Goal: Task Accomplishment & Management: Use online tool/utility

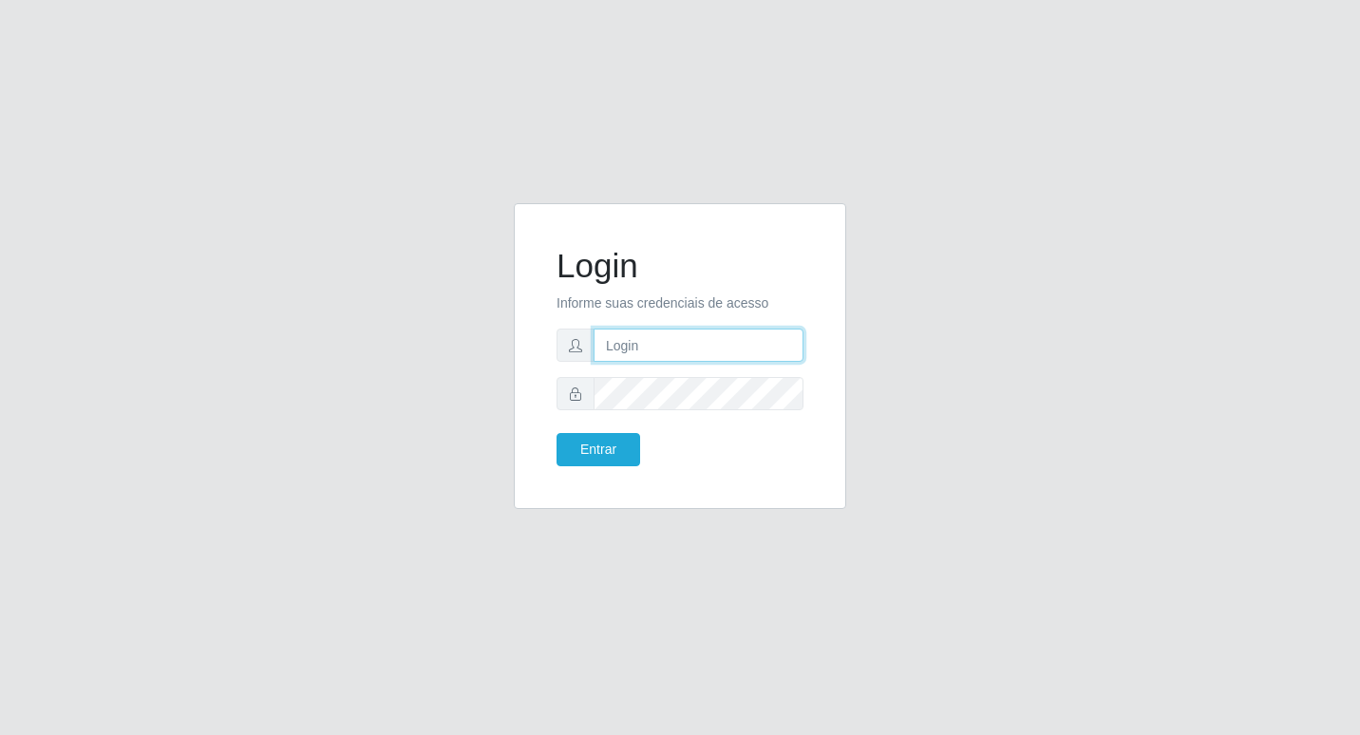
click at [759, 357] on input "text" at bounding box center [699, 345] width 210 height 33
type input "wilma@b6"
click at [557, 433] on button "Entrar" at bounding box center [599, 449] width 84 height 33
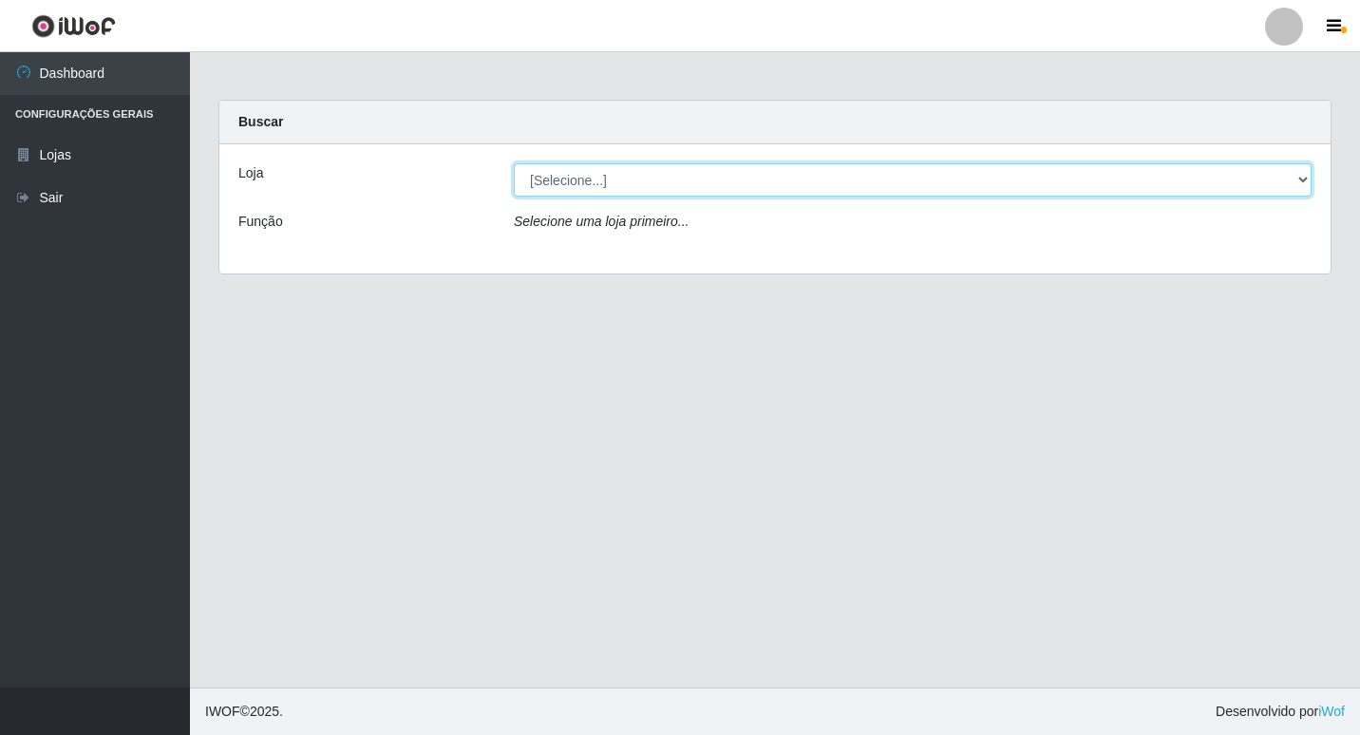
click at [1302, 171] on select "[Selecione...] Bemais Supermercados - B6 Colibris" at bounding box center [913, 179] width 798 height 33
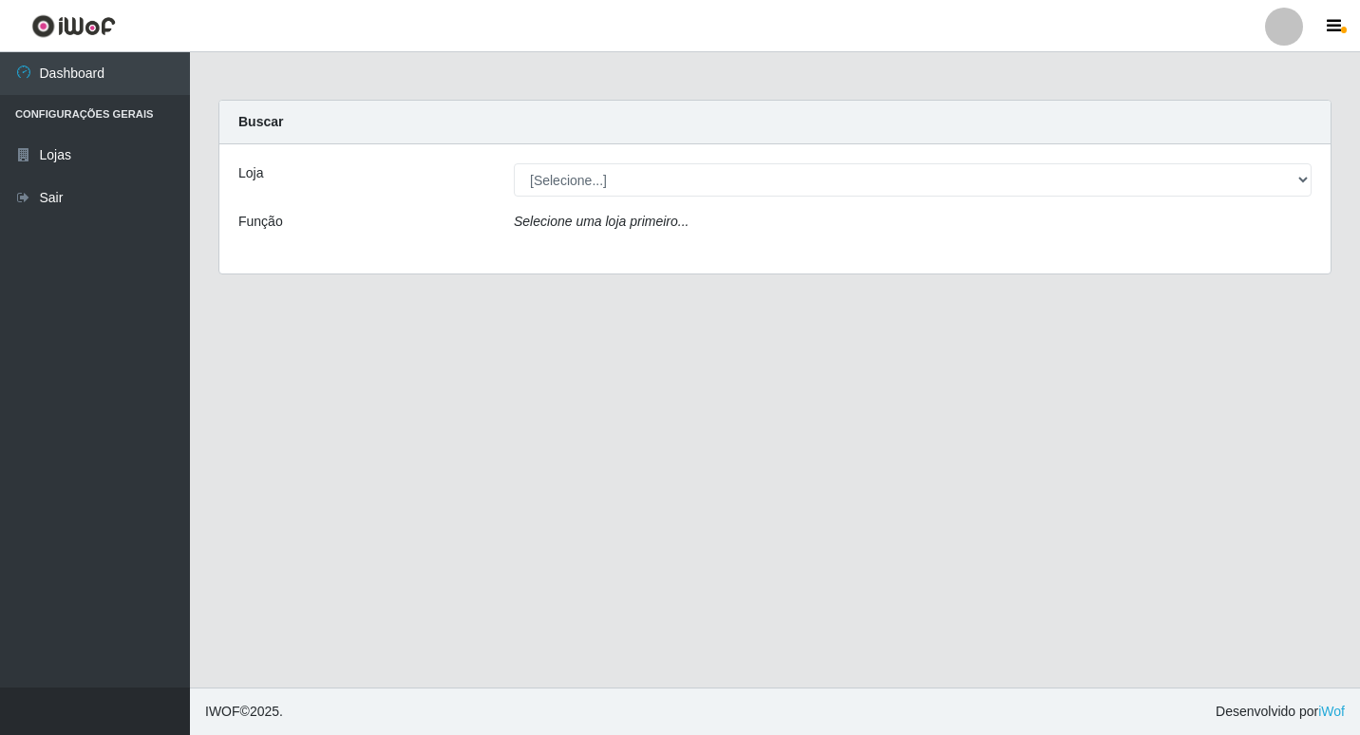
click at [1257, 256] on div "Loja [Selecione...] Bemais Supermercados - B6 Colibris Função Selecione uma loj…" at bounding box center [774, 208] width 1111 height 129
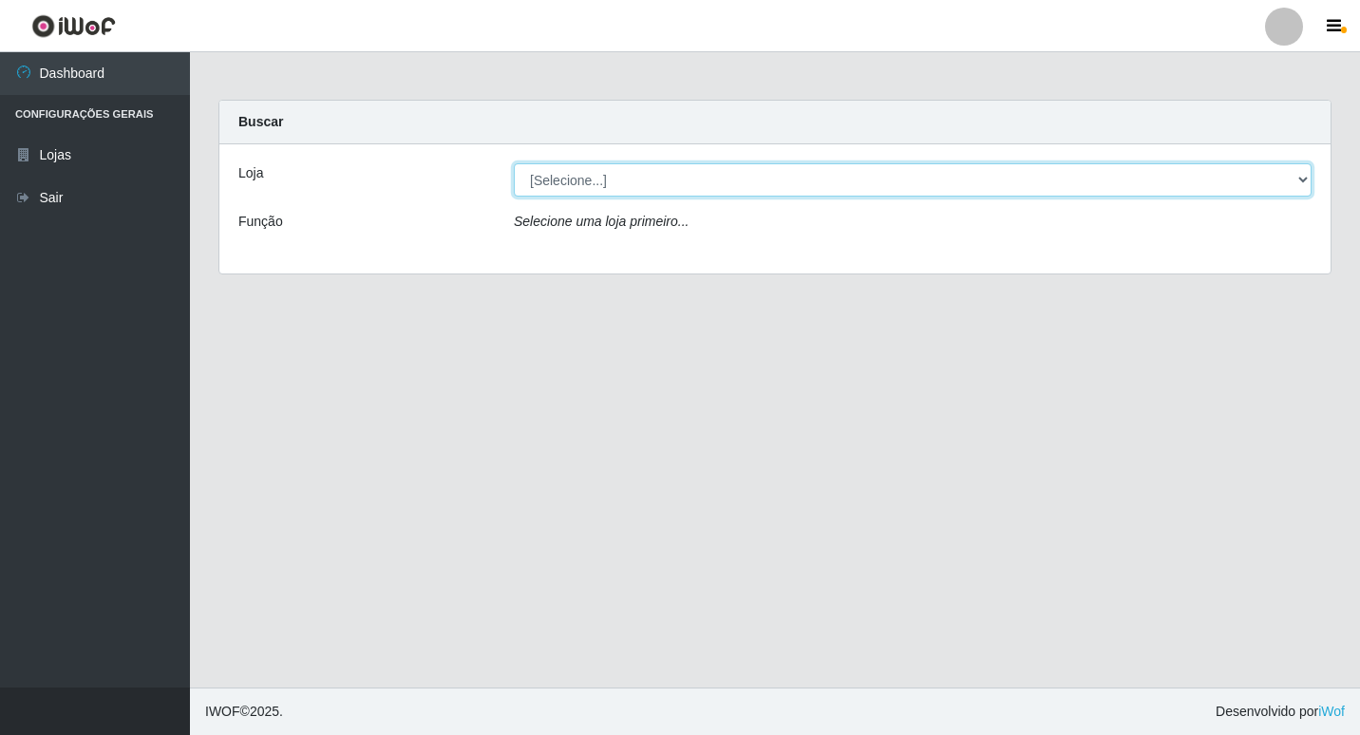
click at [1301, 181] on select "[Selecione...] Bemais Supermercados - B6 Colibris" at bounding box center [913, 179] width 798 height 33
select select "406"
click at [514, 163] on select "[Selecione...] Bemais Supermercados - B6 Colibris" at bounding box center [913, 179] width 798 height 33
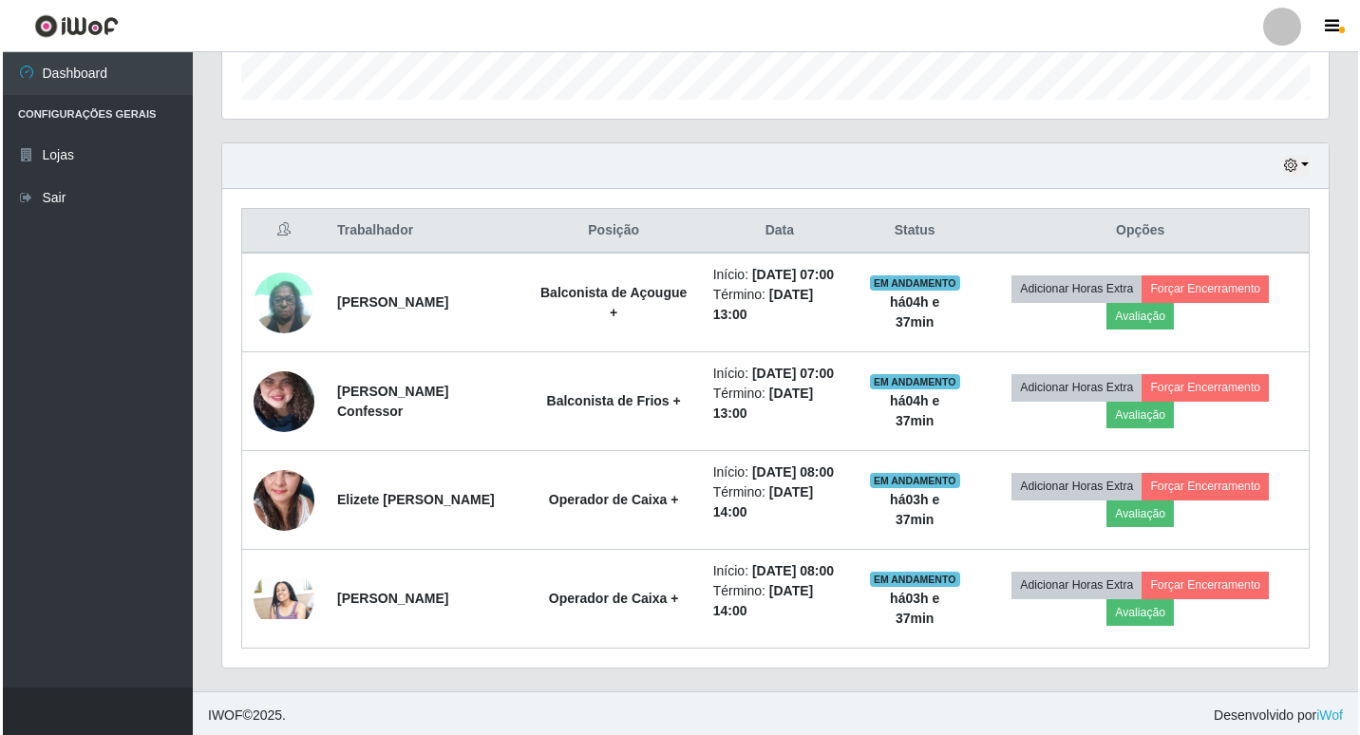
scroll to position [583, 0]
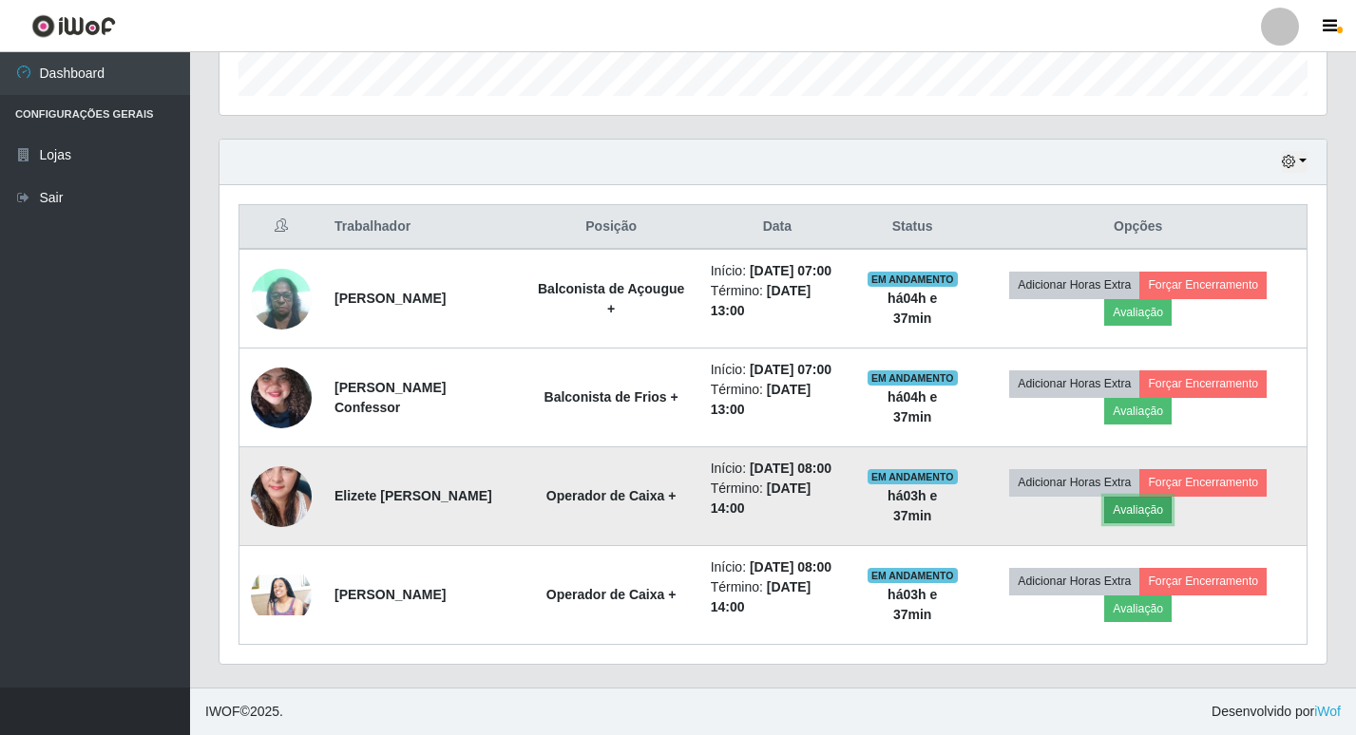
click at [1135, 512] on button "Avaliação" at bounding box center [1137, 510] width 67 height 27
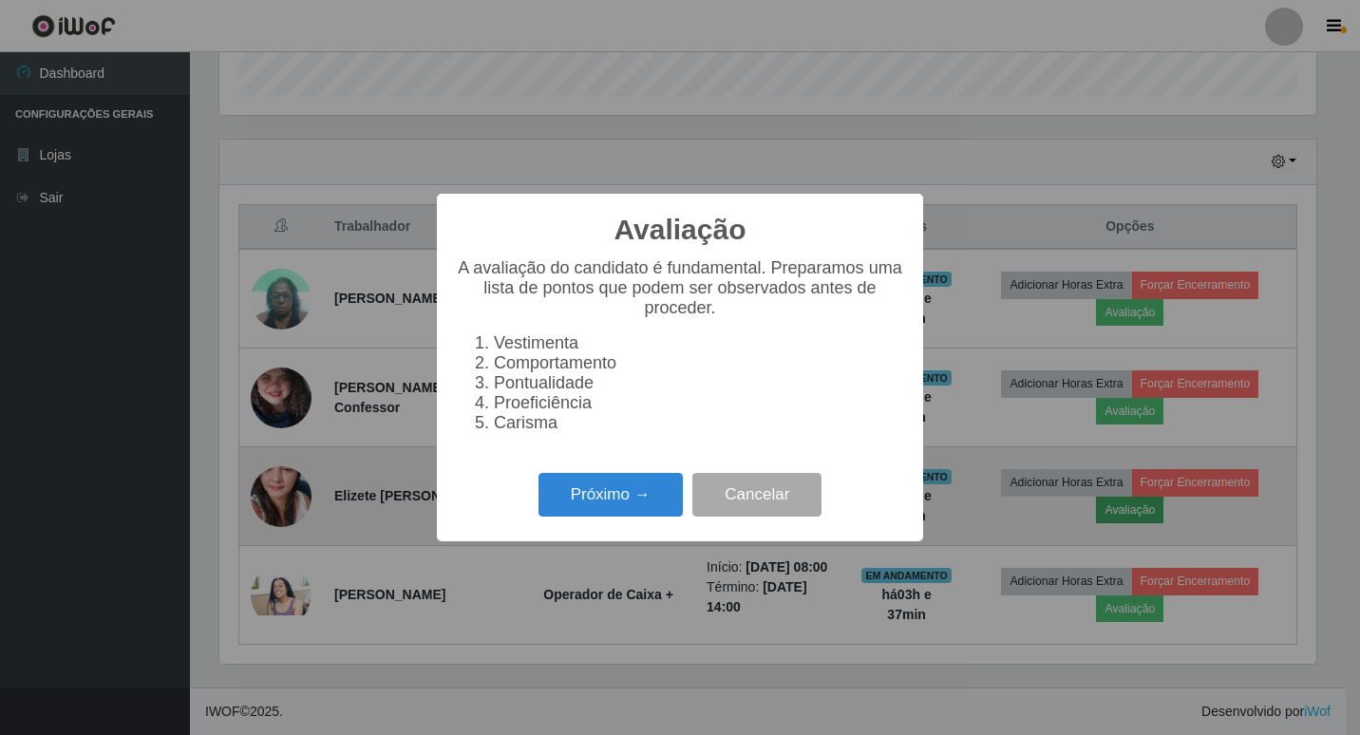
scroll to position [394, 1097]
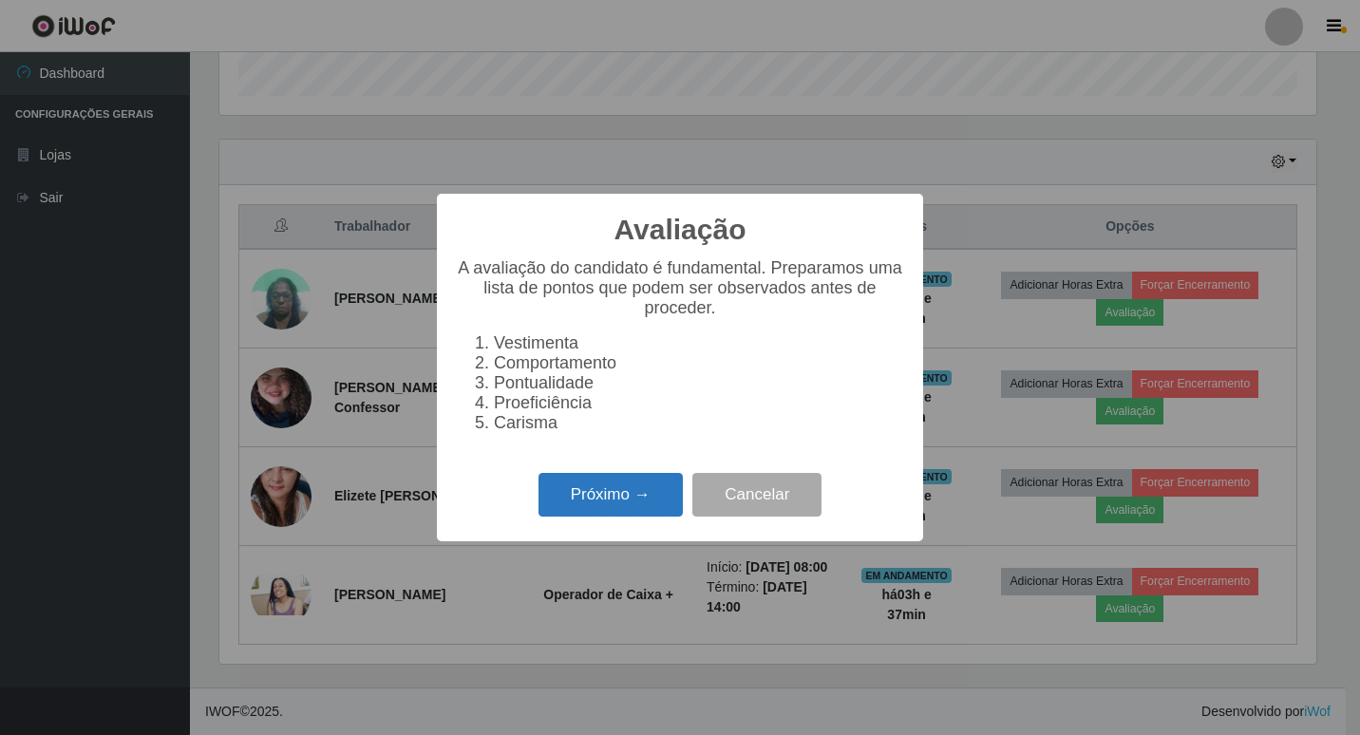
click at [584, 500] on button "Próximo →" at bounding box center [611, 495] width 144 height 45
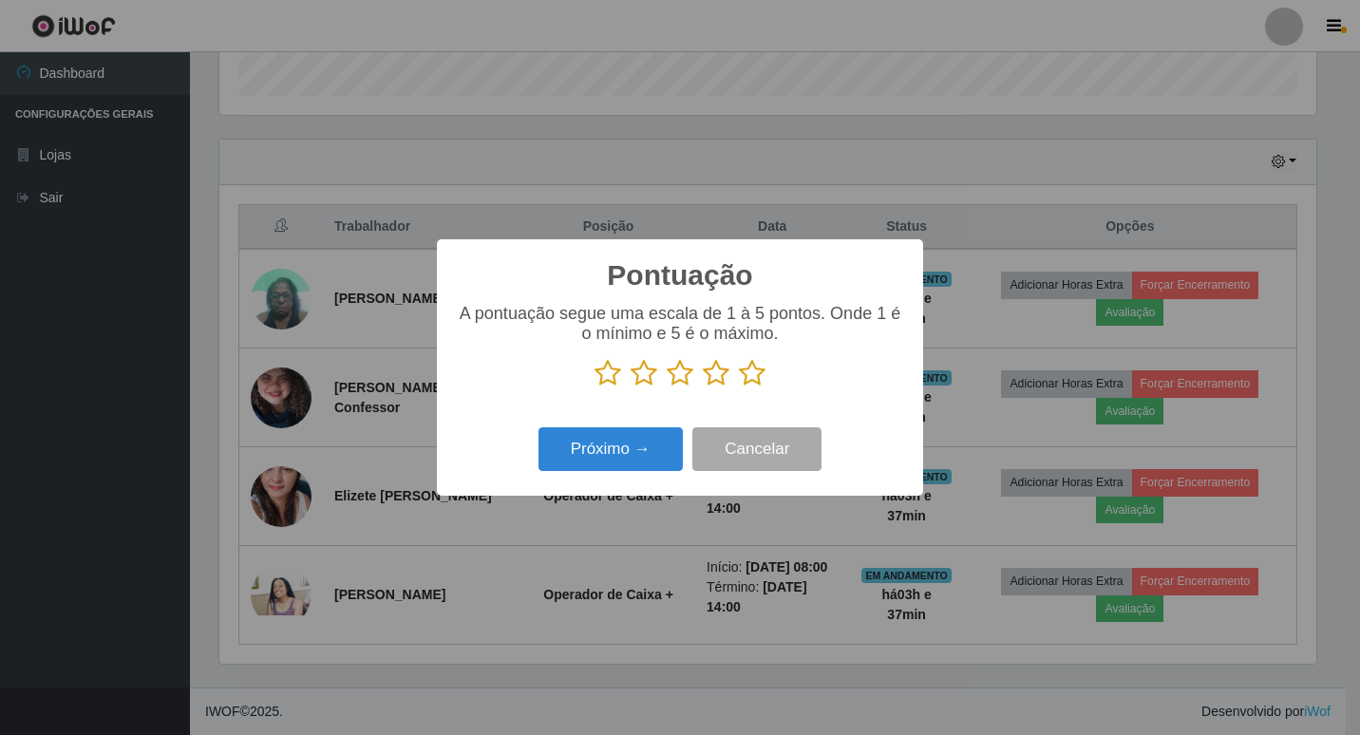
click at [759, 374] on icon at bounding box center [752, 373] width 27 height 28
click at [739, 388] on input "radio" at bounding box center [739, 388] width 0 height 0
click at [595, 456] on button "Próximo →" at bounding box center [611, 449] width 144 height 45
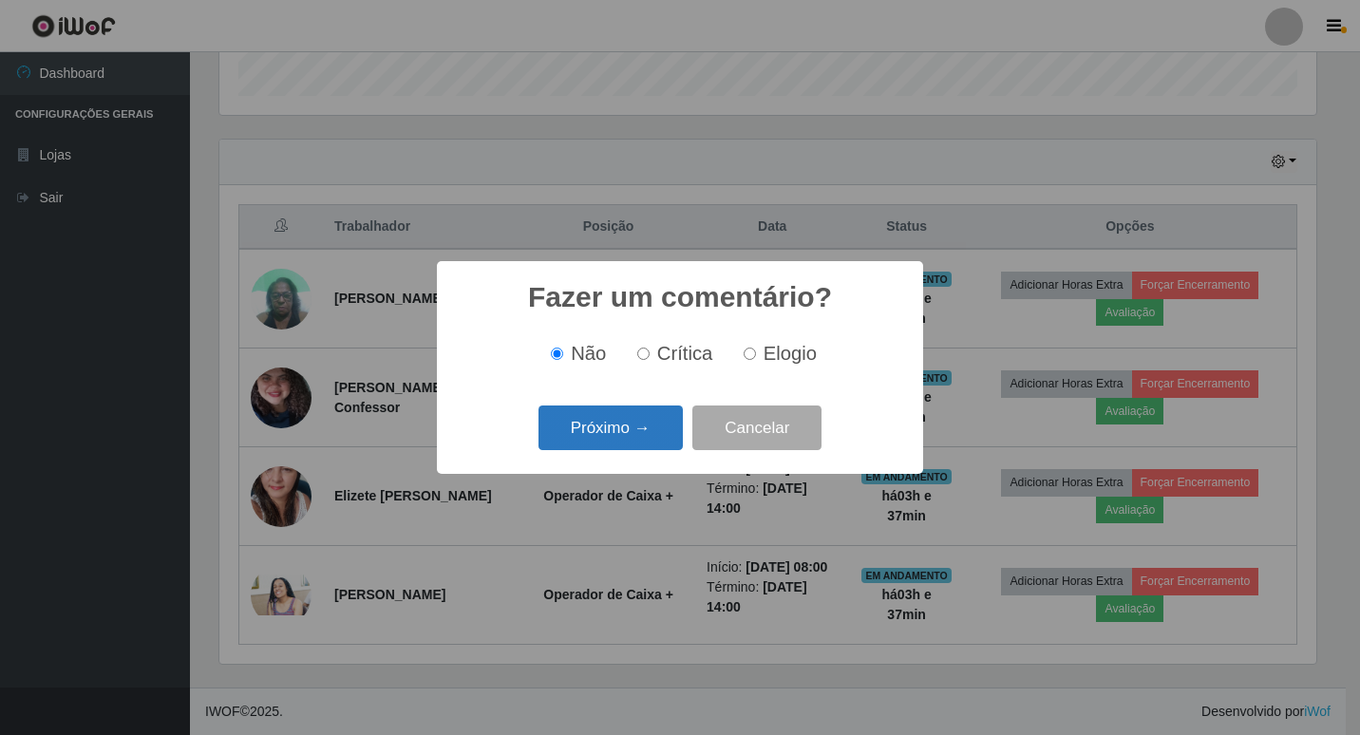
click at [606, 433] on button "Próximo →" at bounding box center [611, 428] width 144 height 45
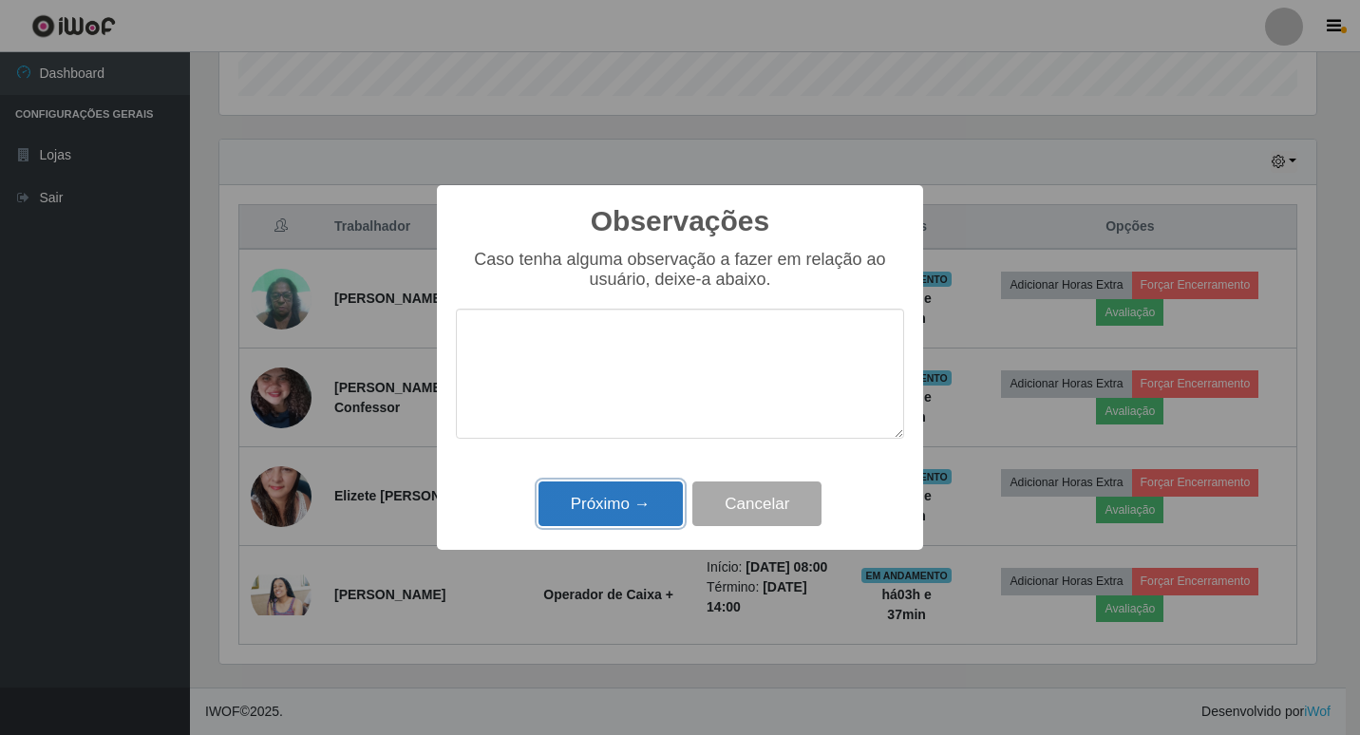
click at [612, 504] on button "Próximo →" at bounding box center [611, 504] width 144 height 45
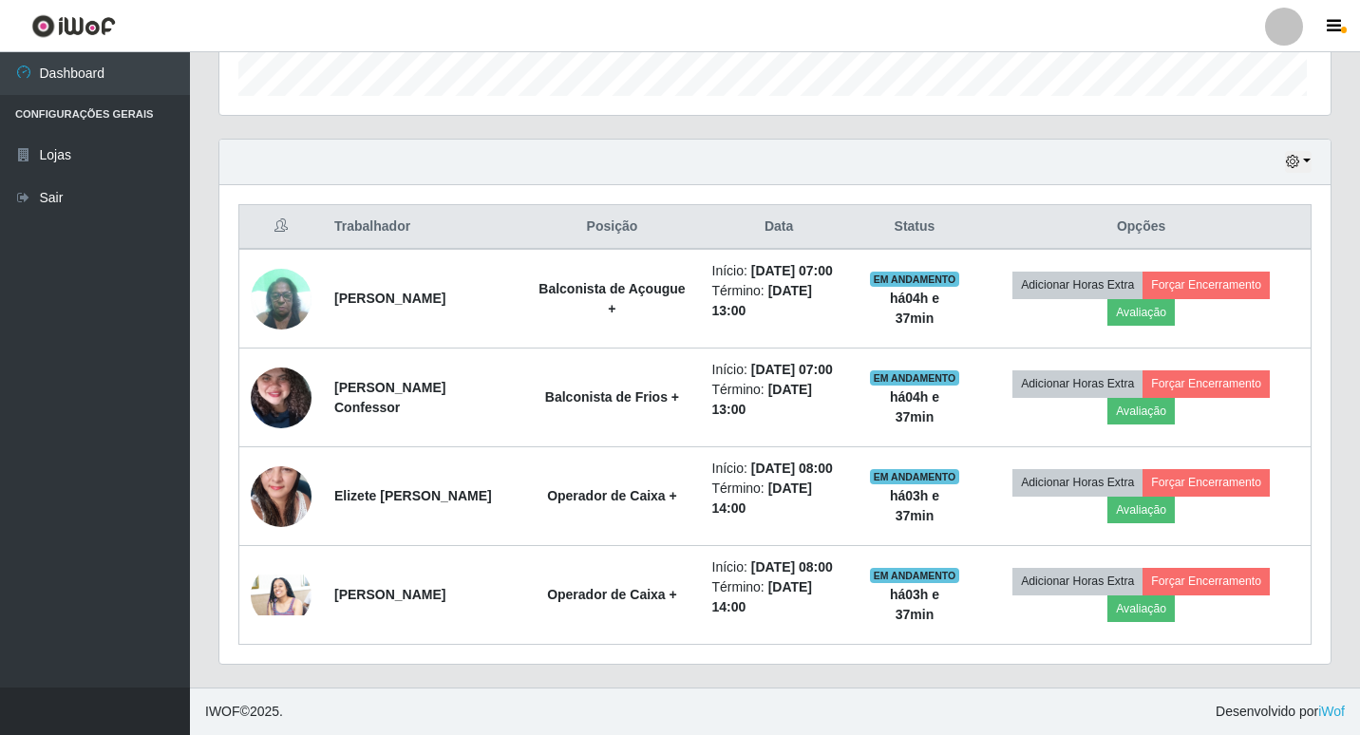
scroll to position [394, 1107]
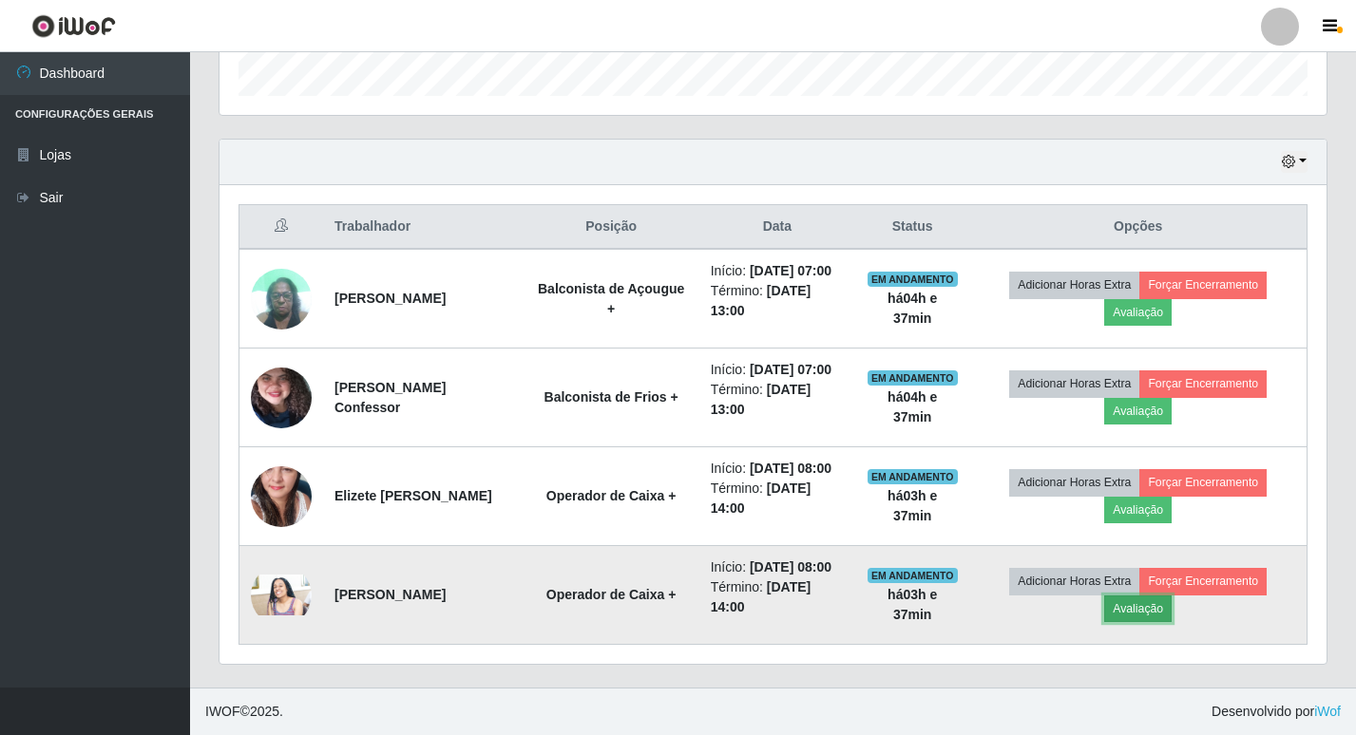
click at [1129, 613] on button "Avaliação" at bounding box center [1137, 609] width 67 height 27
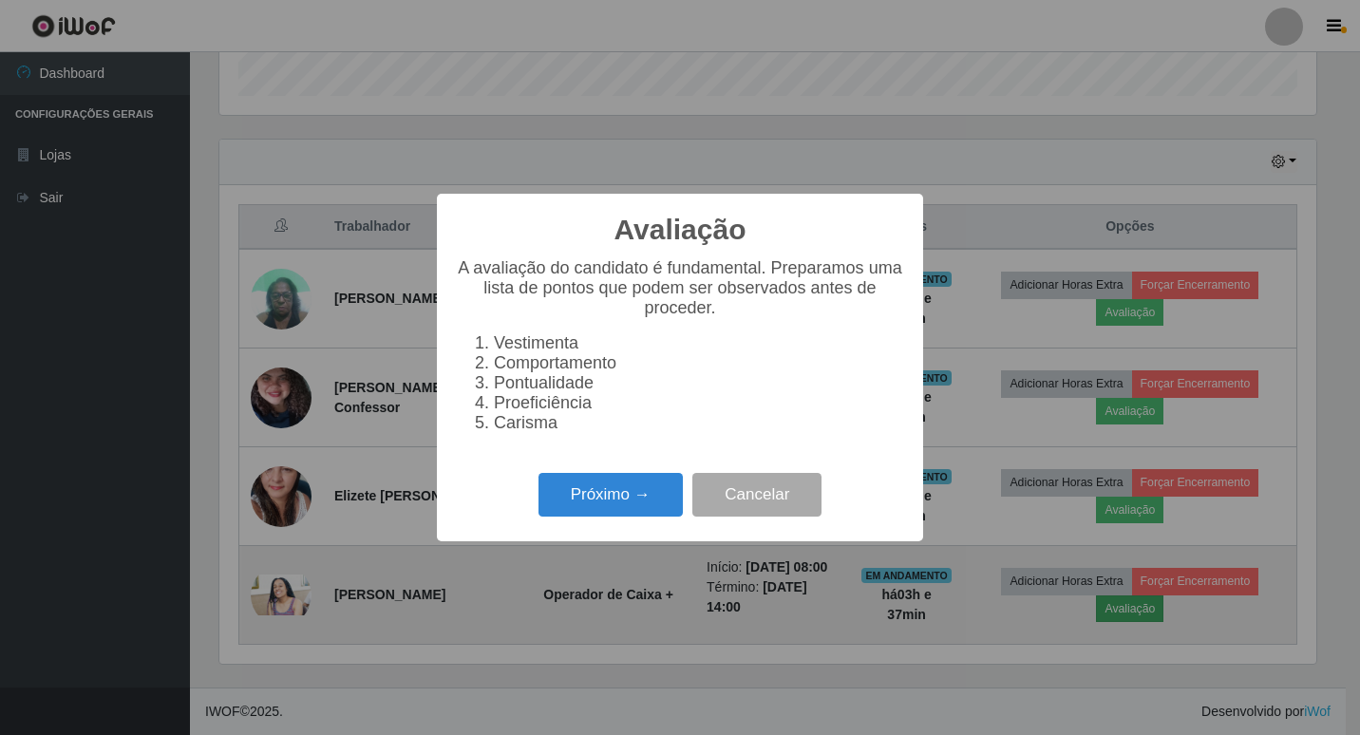
scroll to position [394, 1097]
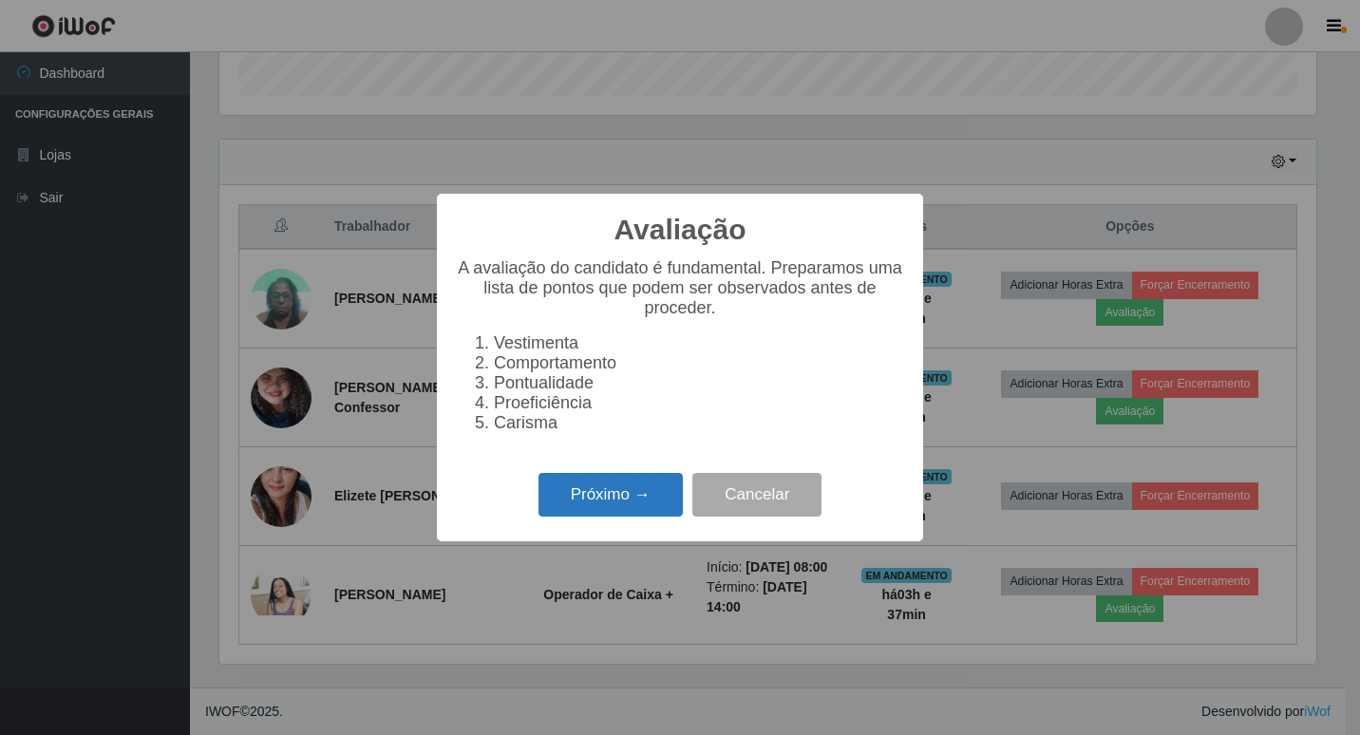
click at [647, 499] on button "Próximo →" at bounding box center [611, 495] width 144 height 45
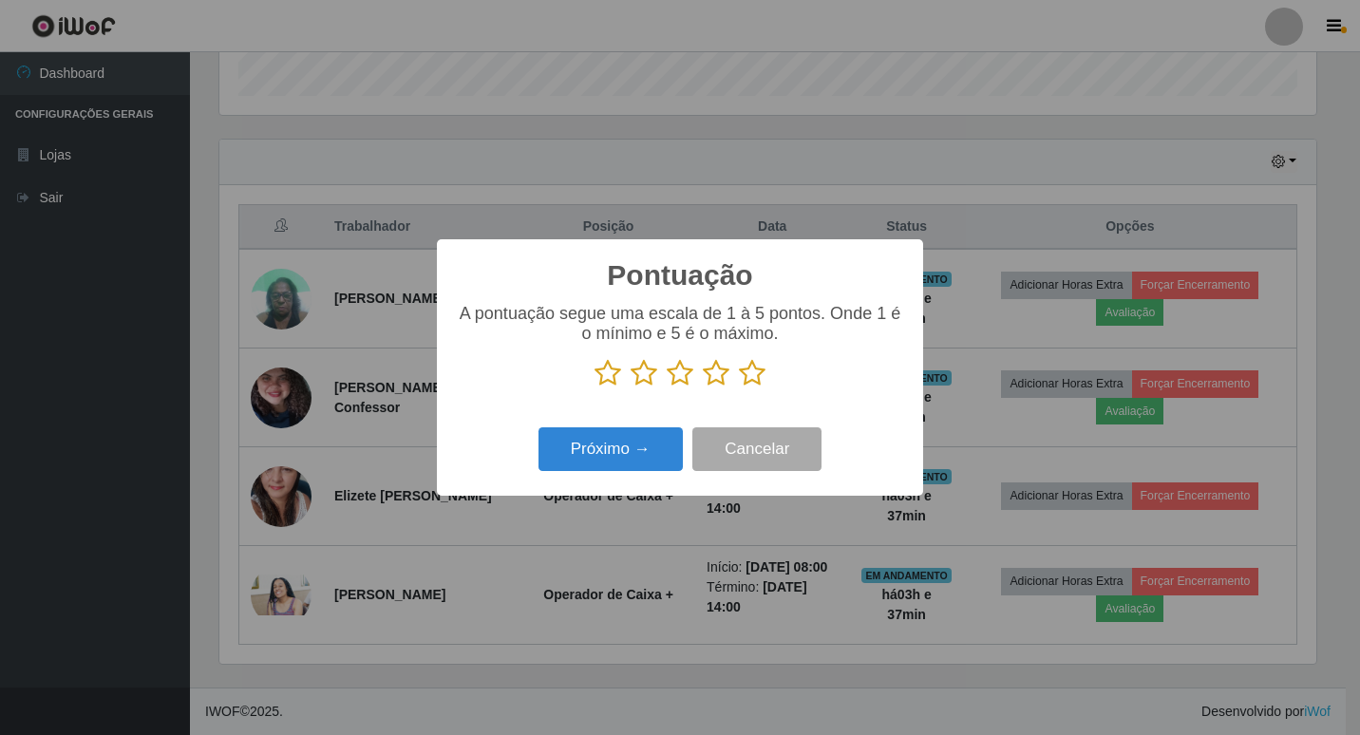
scroll to position [949560, 948857]
click at [602, 376] on icon at bounding box center [608, 373] width 27 height 28
click at [595, 388] on input "radio" at bounding box center [595, 388] width 0 height 0
click at [635, 442] on button "Próximo →" at bounding box center [611, 449] width 144 height 45
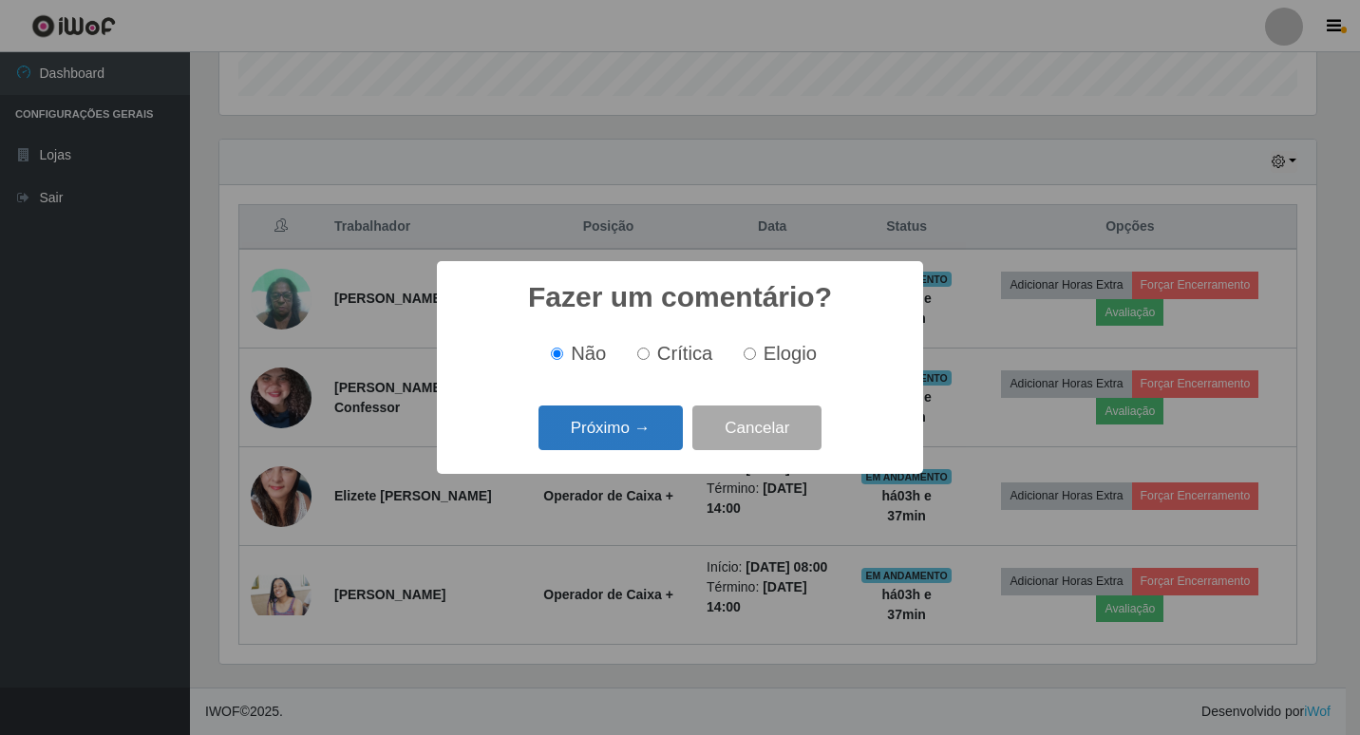
click at [635, 425] on button "Próximo →" at bounding box center [611, 428] width 144 height 45
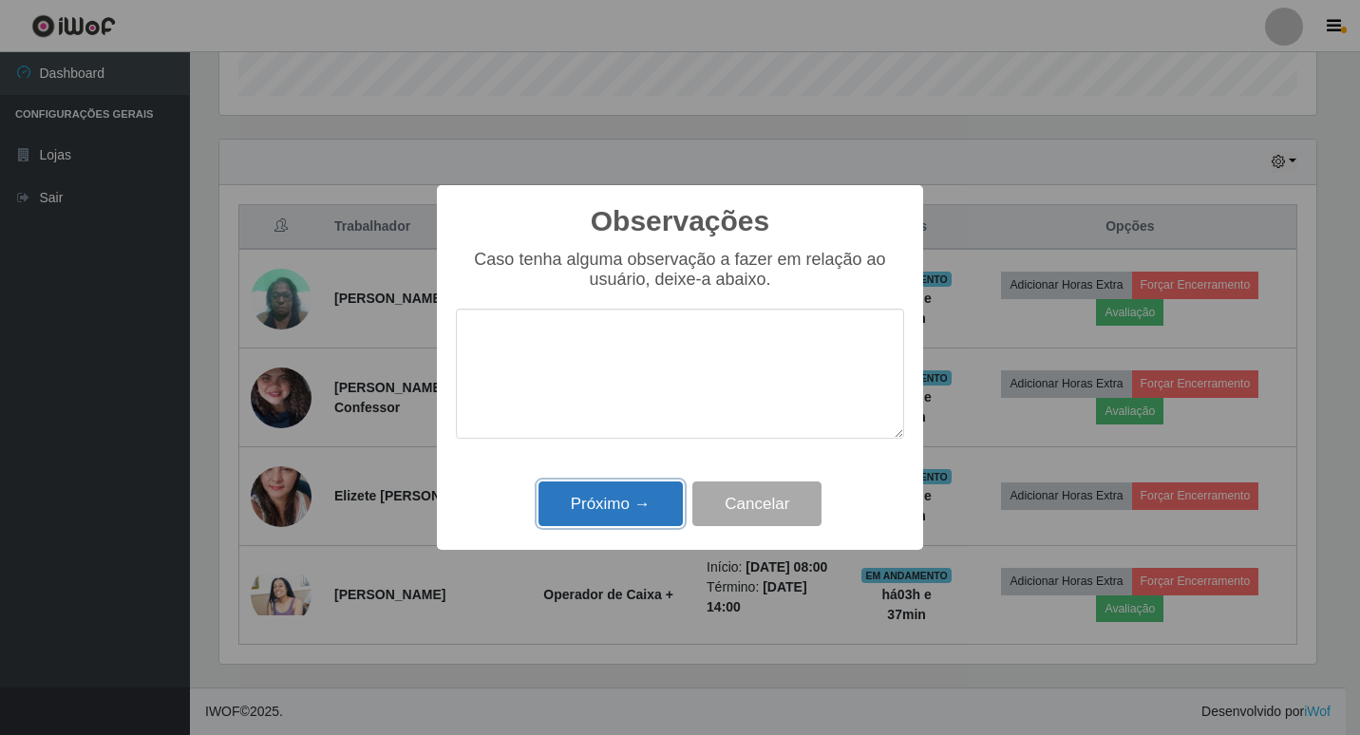
click at [612, 490] on button "Próximo →" at bounding box center [611, 504] width 144 height 45
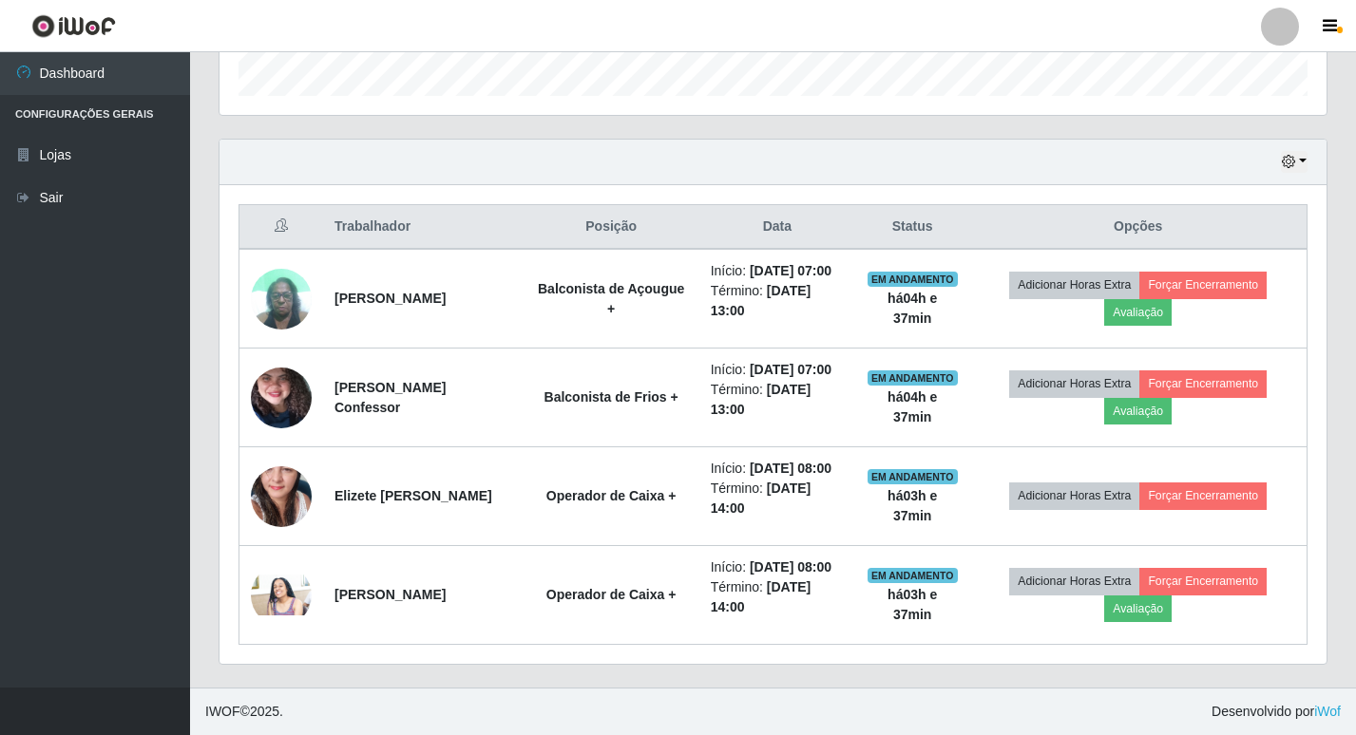
scroll to position [394, 1107]
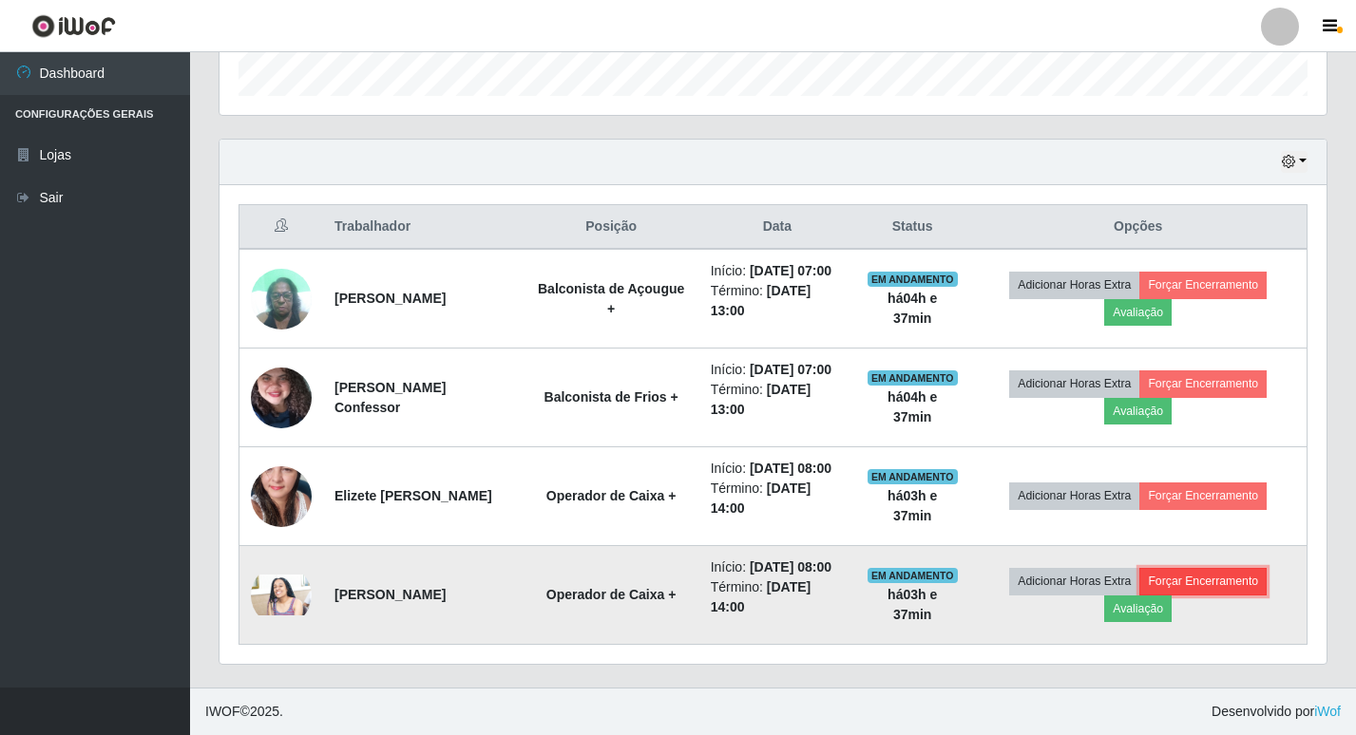
click at [1195, 585] on button "Forçar Encerramento" at bounding box center [1202, 581] width 127 height 27
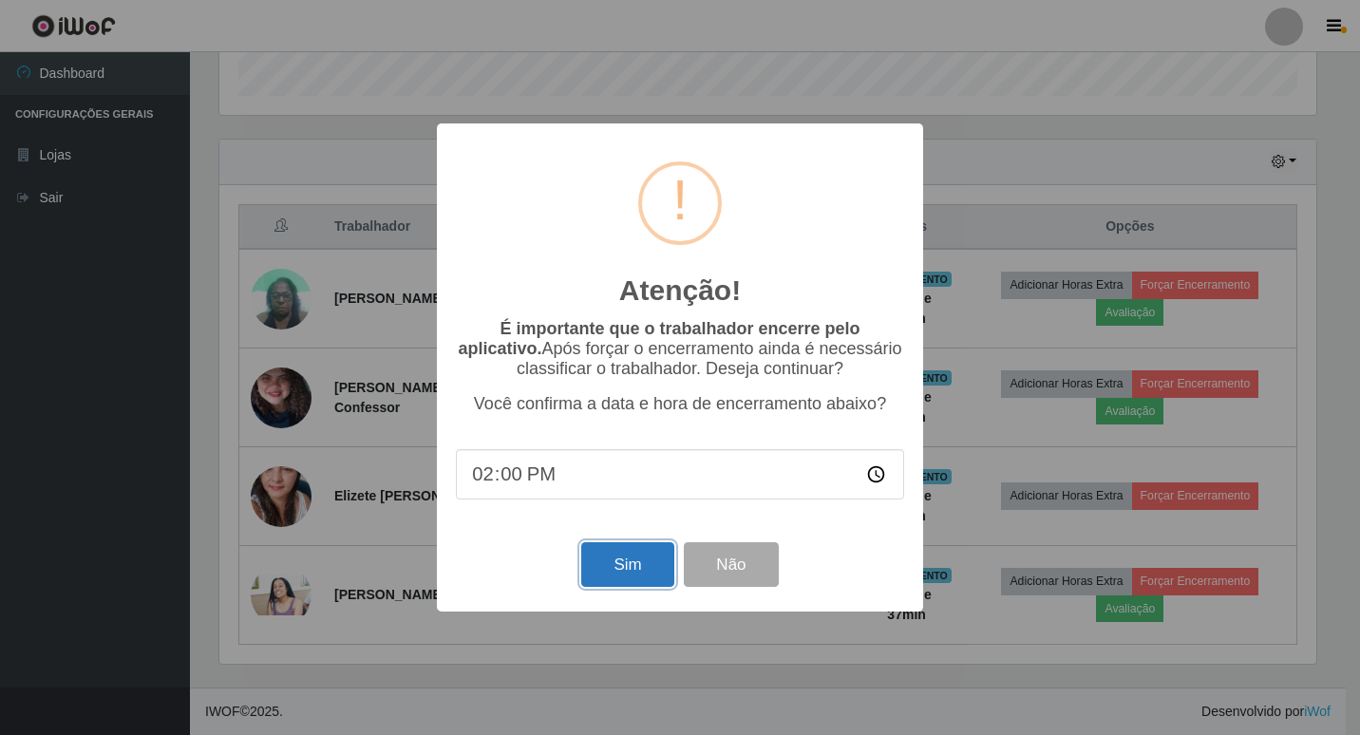
click at [608, 573] on button "Sim" at bounding box center [627, 564] width 92 height 45
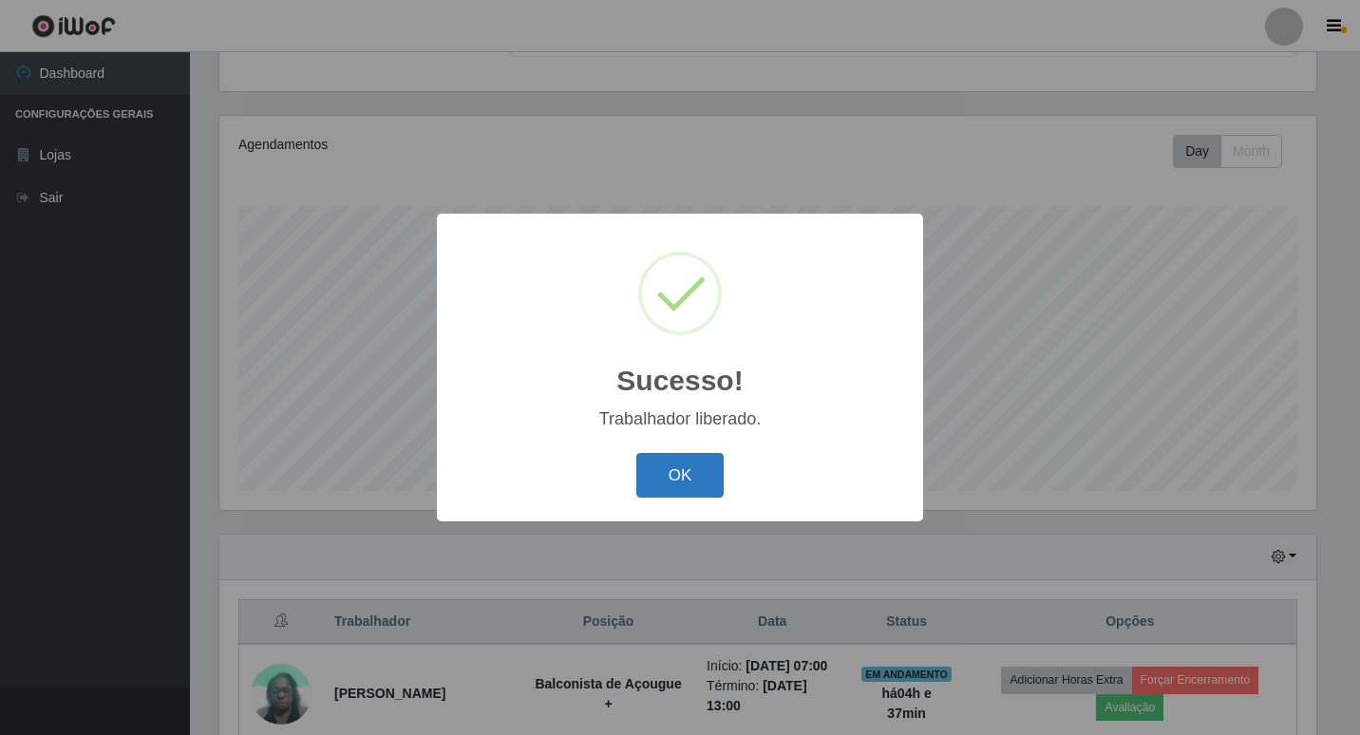
click at [686, 477] on button "OK" at bounding box center [680, 475] width 88 height 45
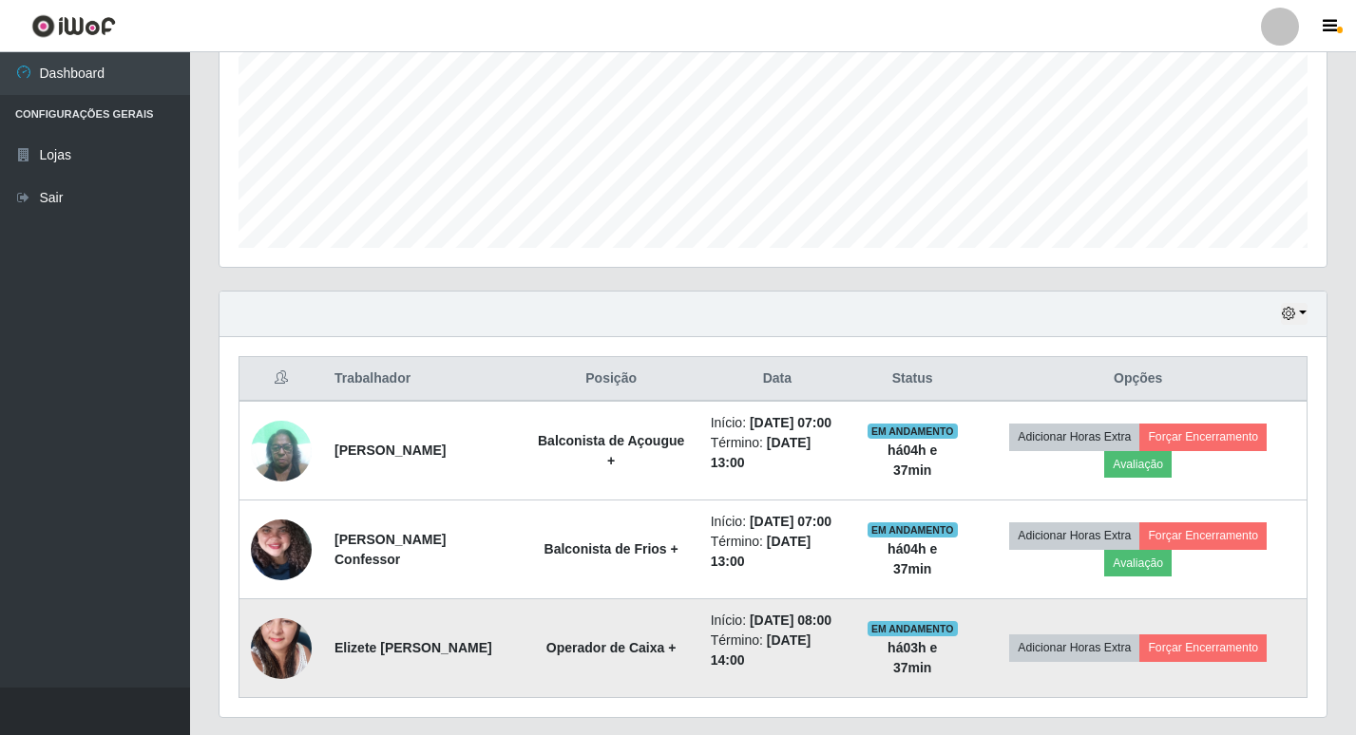
scroll to position [484, 0]
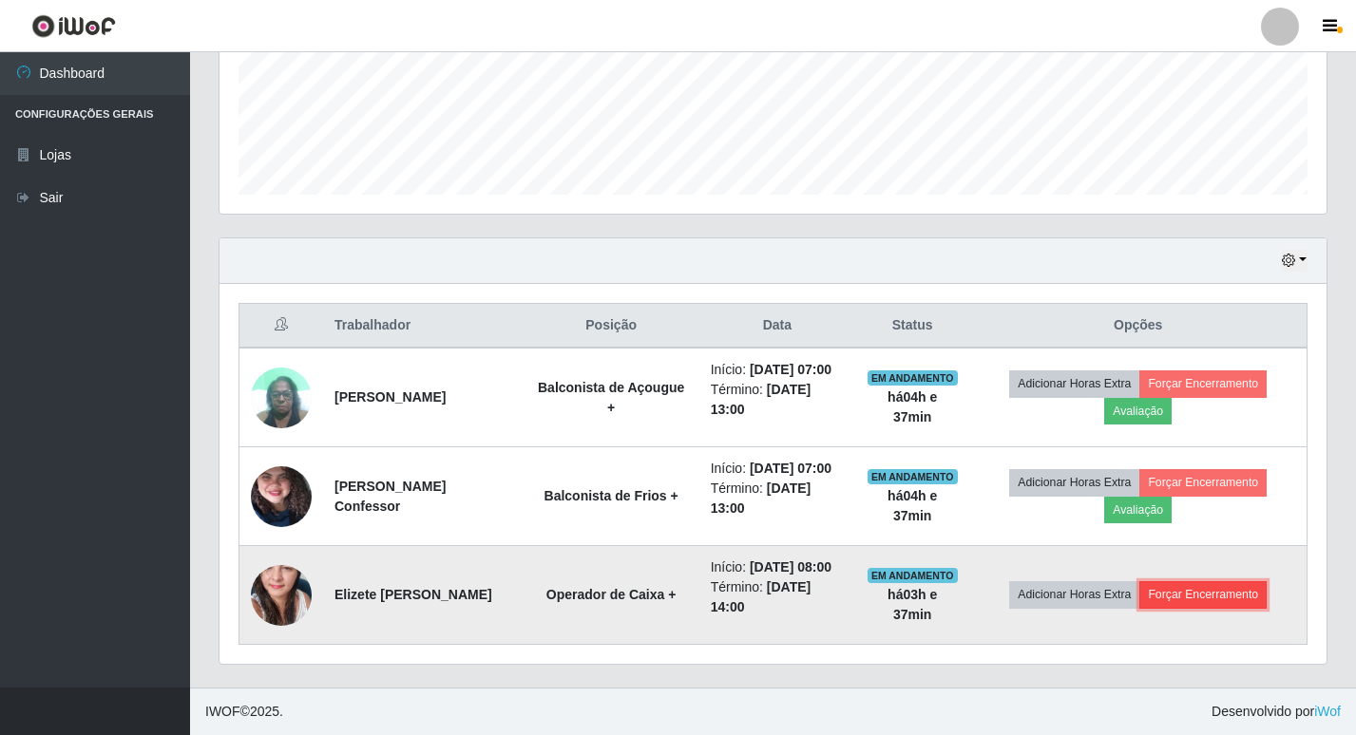
click at [1214, 594] on button "Forçar Encerramento" at bounding box center [1202, 594] width 127 height 27
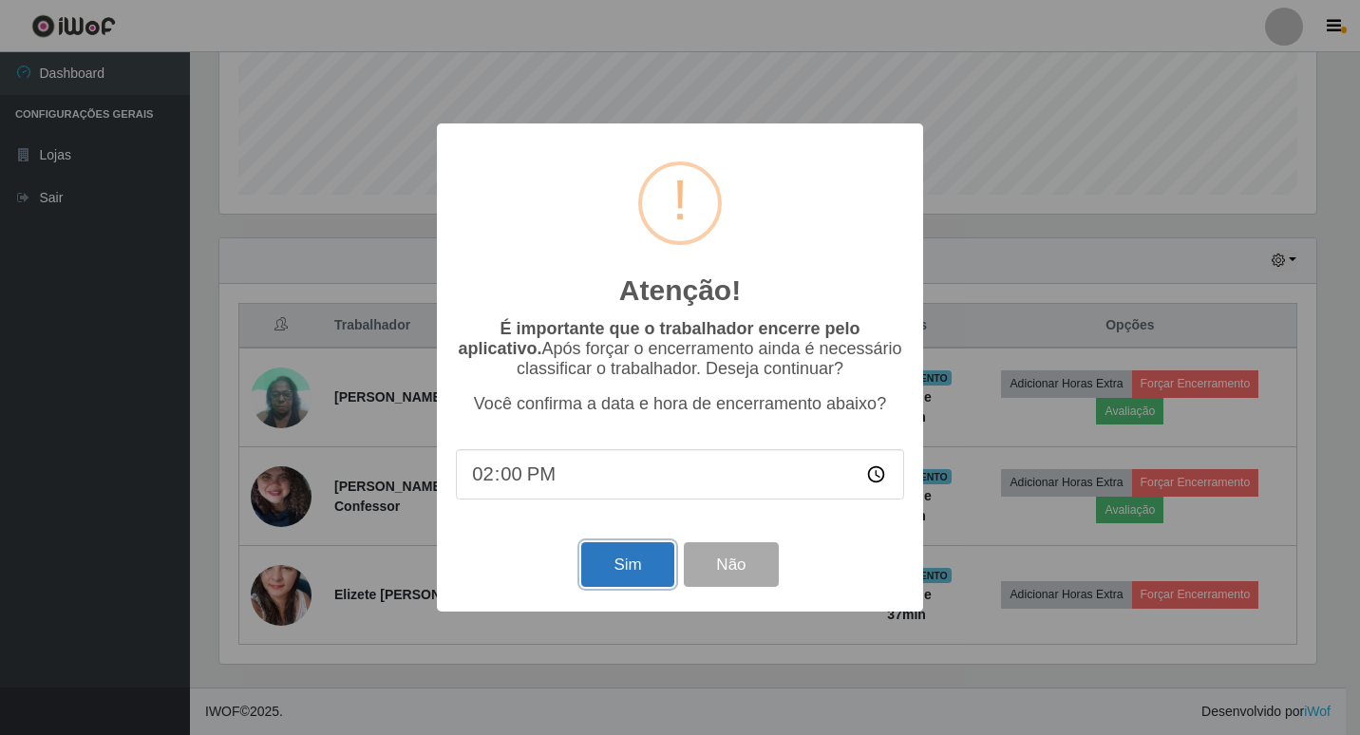
click at [635, 571] on button "Sim" at bounding box center [627, 564] width 92 height 45
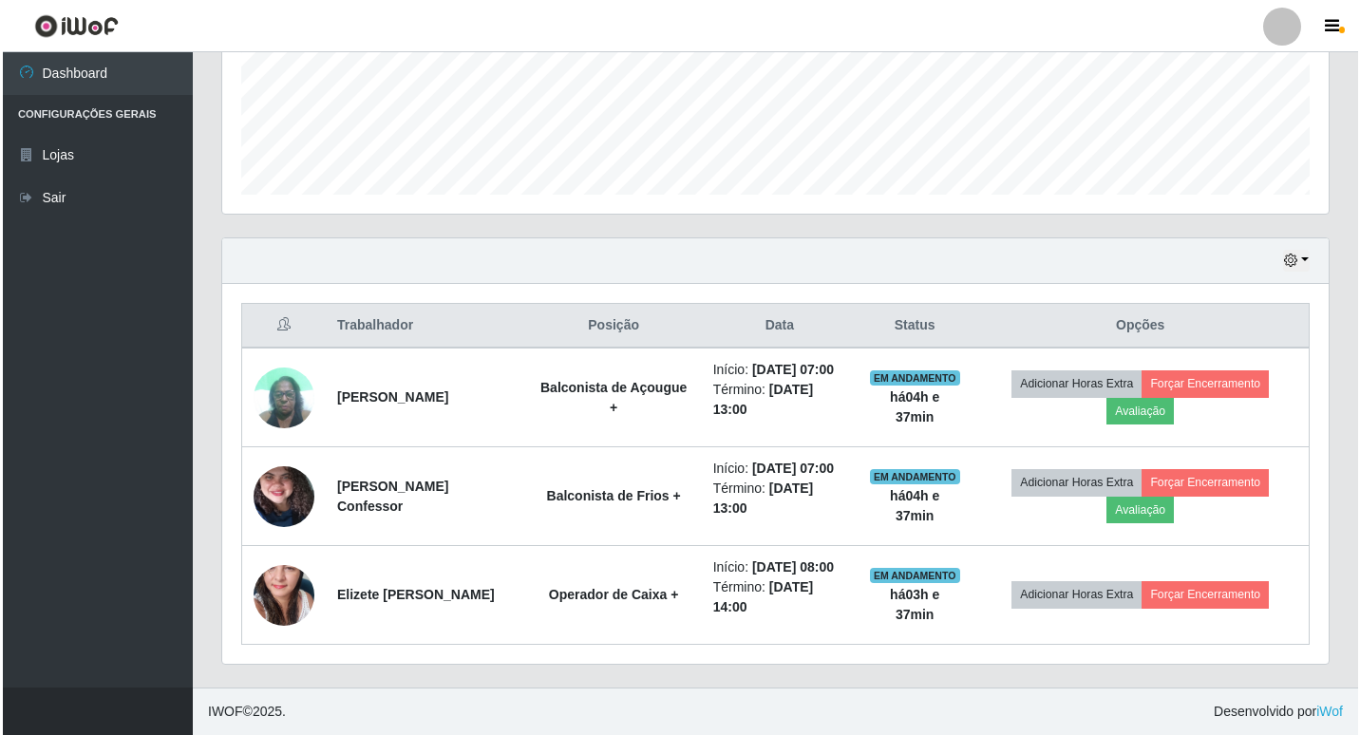
scroll to position [0, 0]
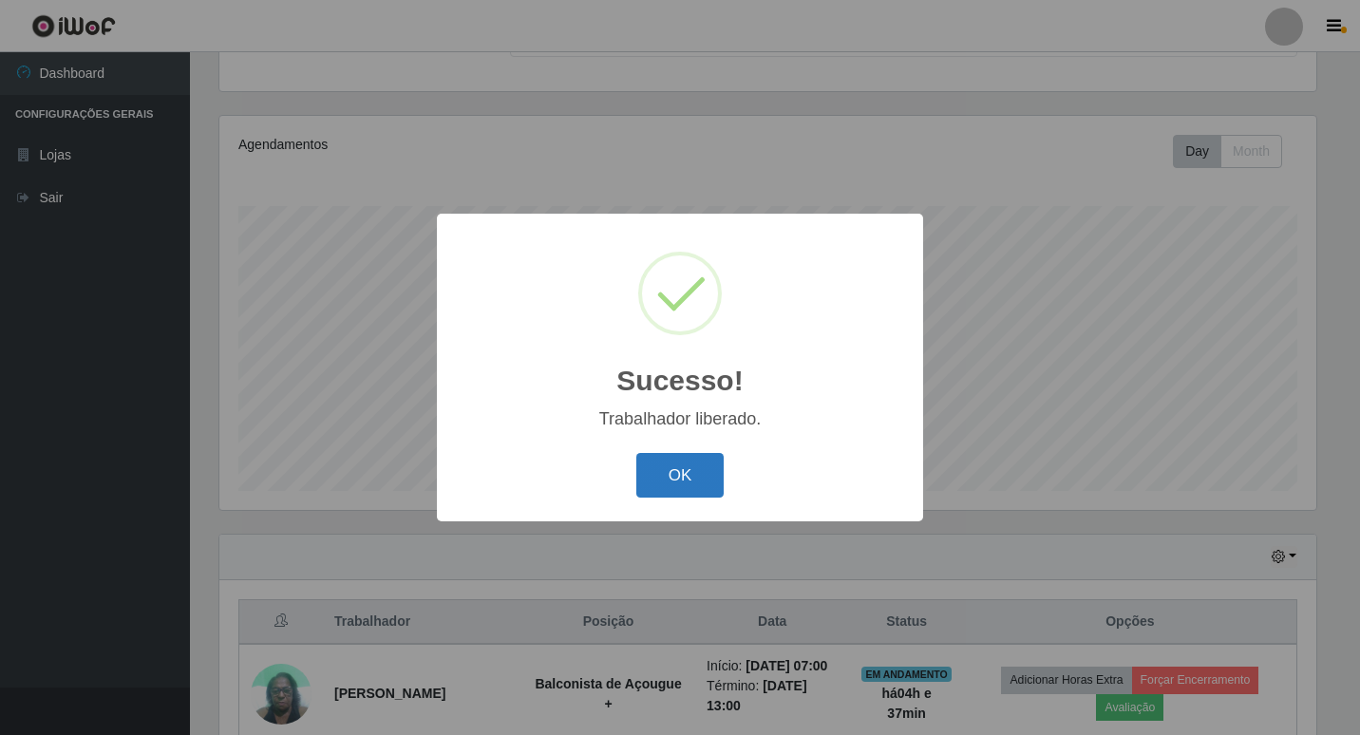
click at [663, 484] on button "OK" at bounding box center [680, 475] width 88 height 45
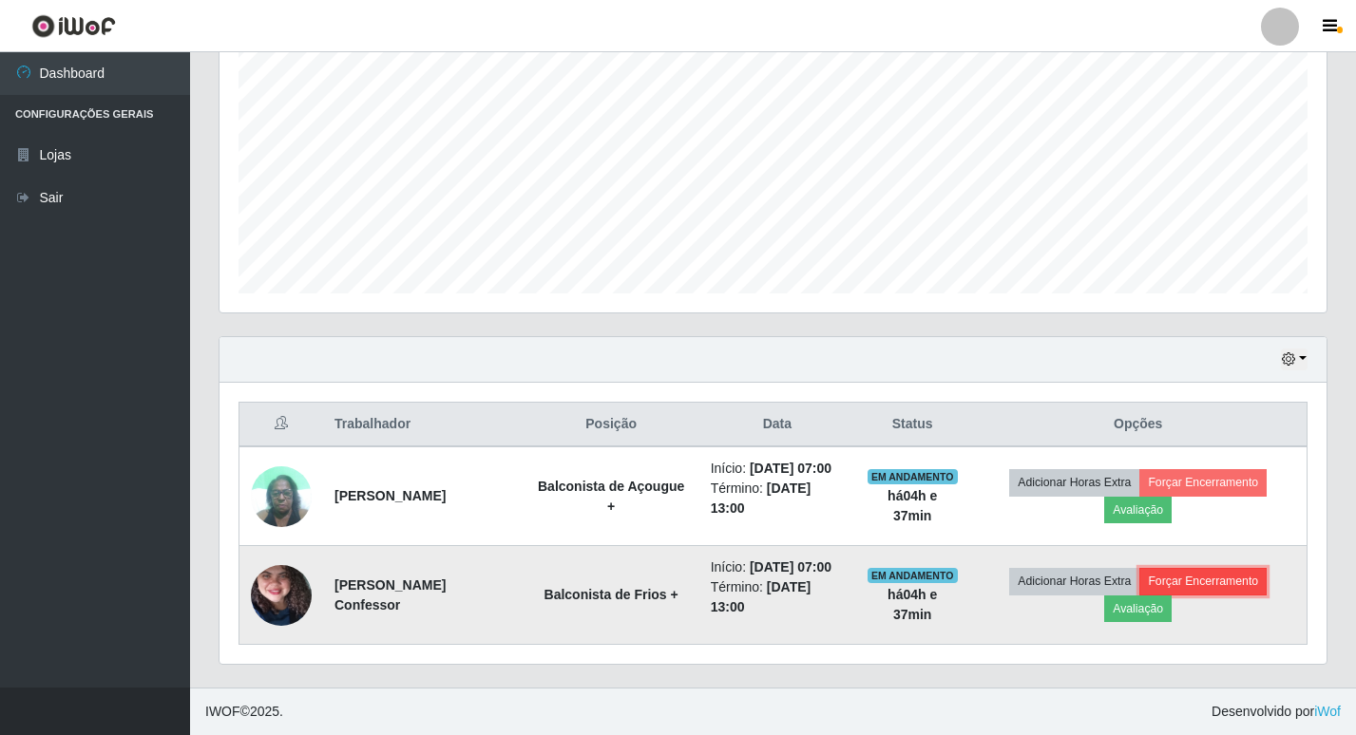
click at [1186, 580] on button "Forçar Encerramento" at bounding box center [1202, 581] width 127 height 27
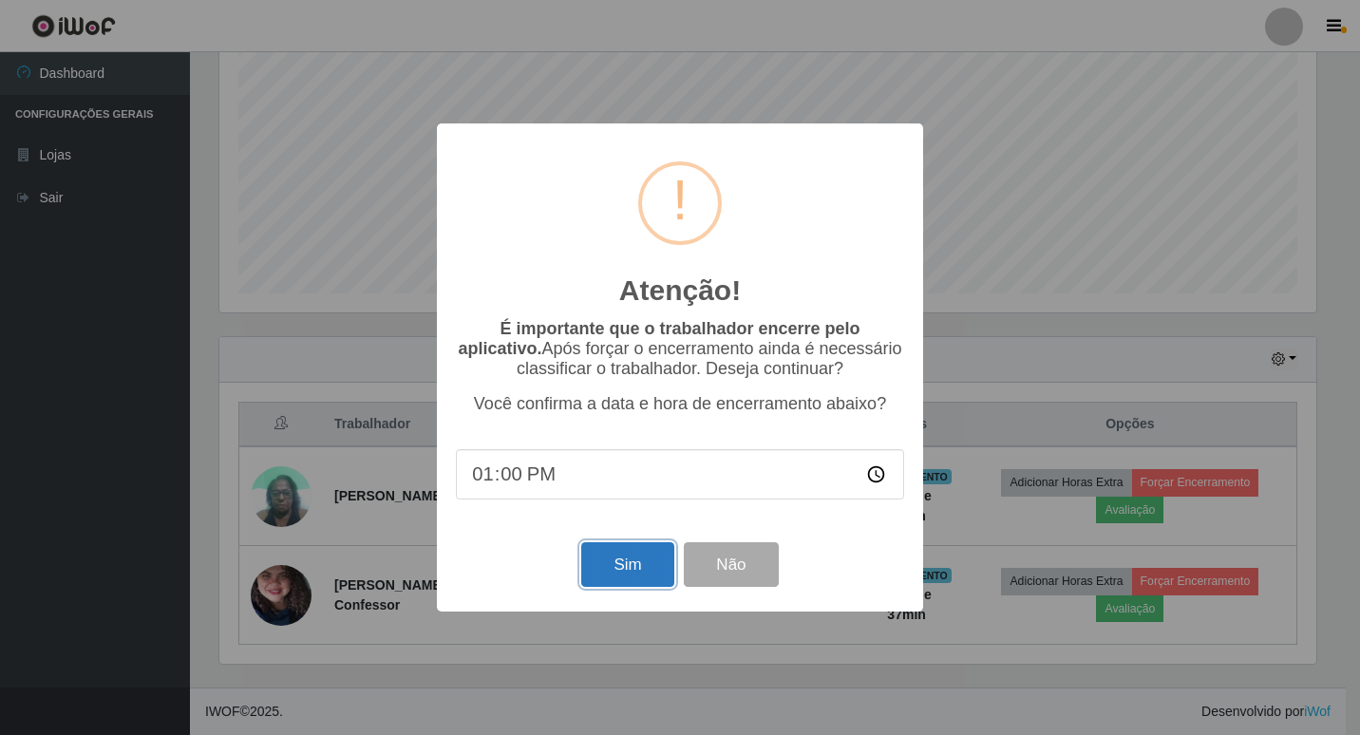
click at [639, 570] on button "Sim" at bounding box center [627, 564] width 92 height 45
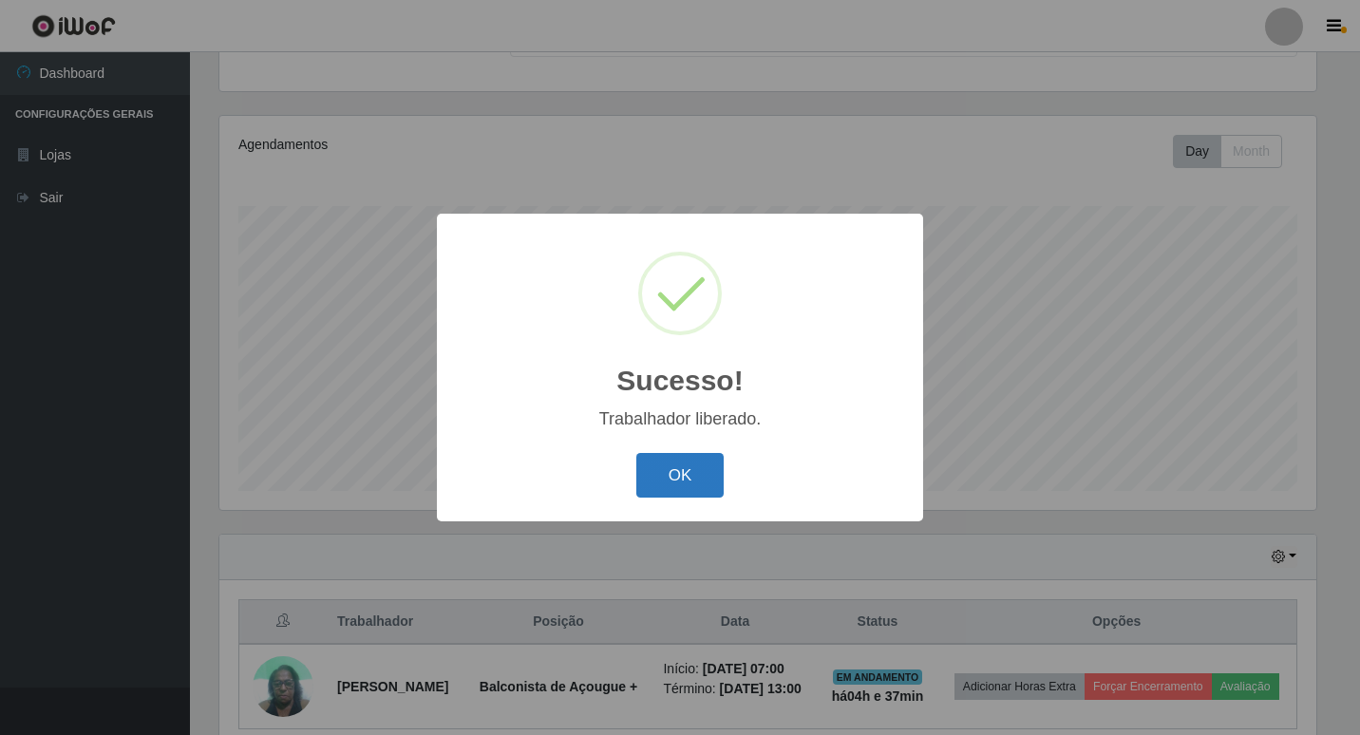
click at [699, 472] on button "OK" at bounding box center [680, 475] width 88 height 45
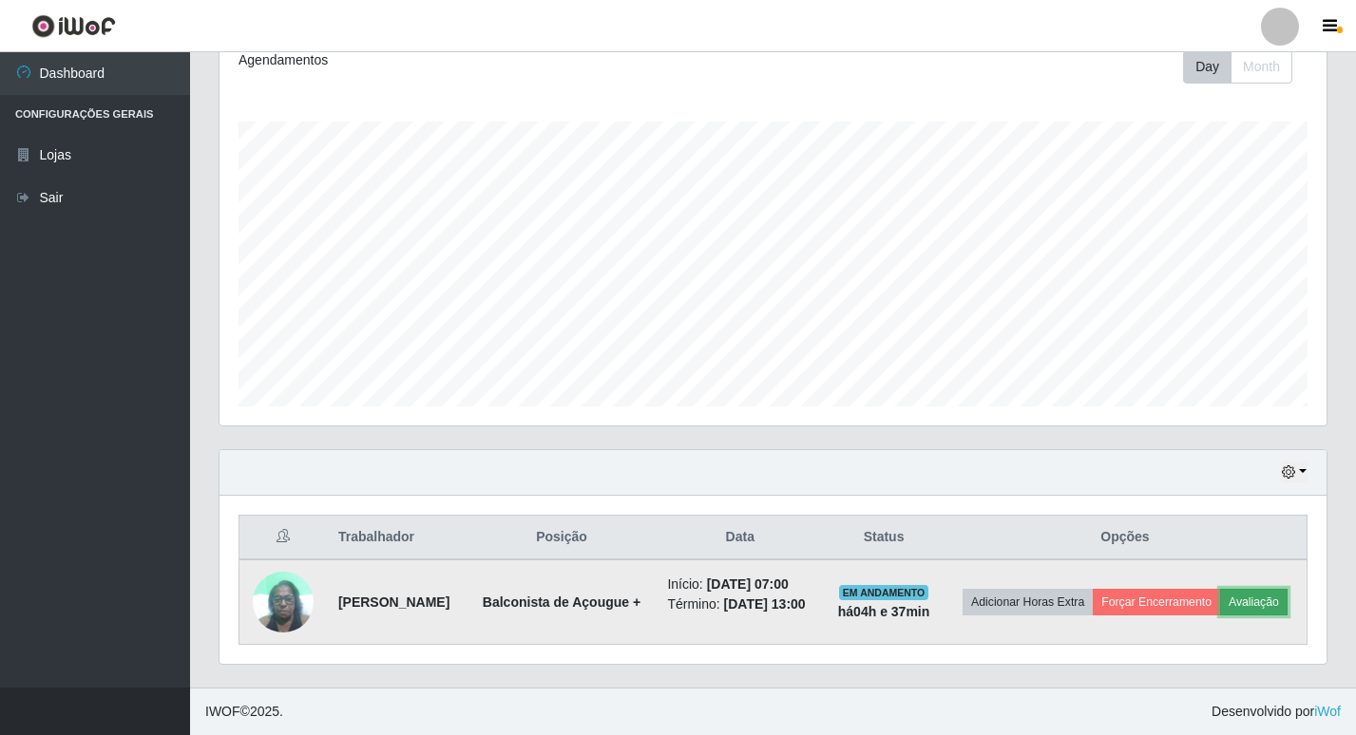
click at [1220, 612] on button "Avaliação" at bounding box center [1253, 602] width 67 height 27
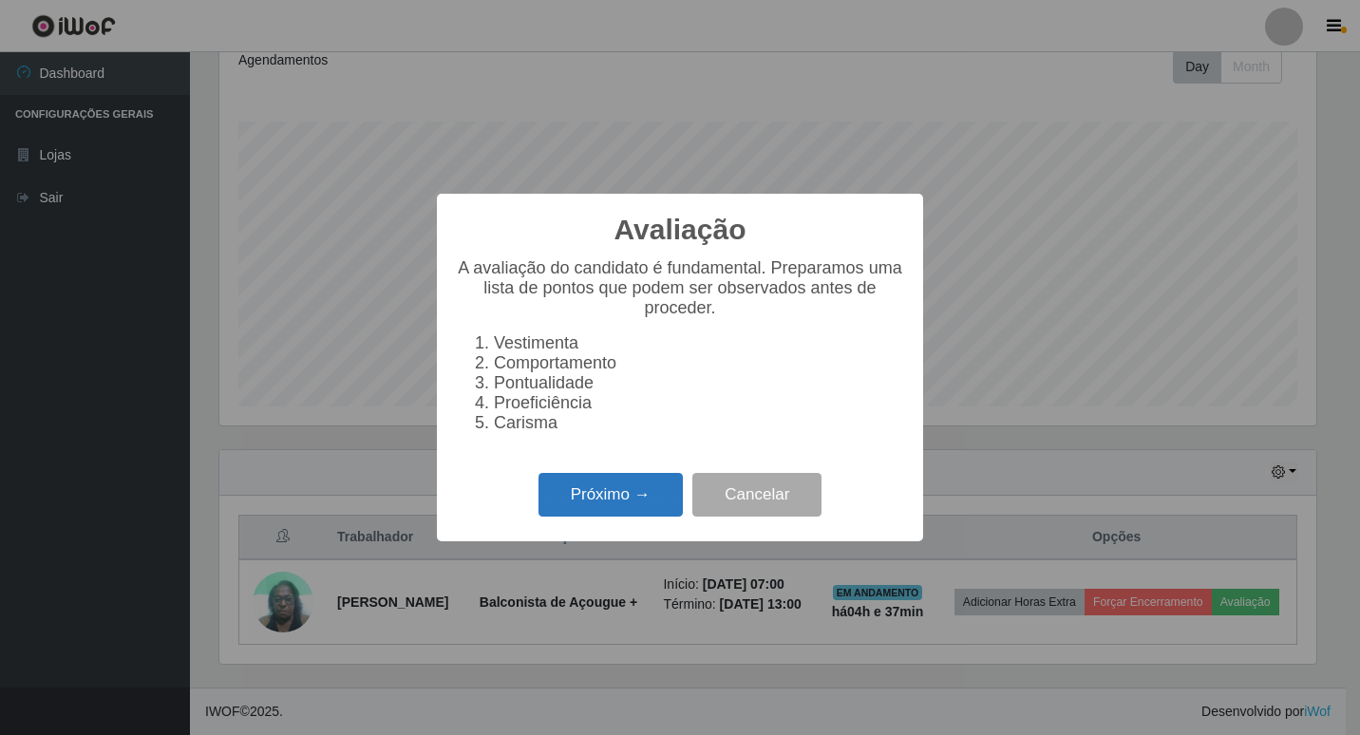
click at [615, 495] on button "Próximo →" at bounding box center [611, 495] width 144 height 45
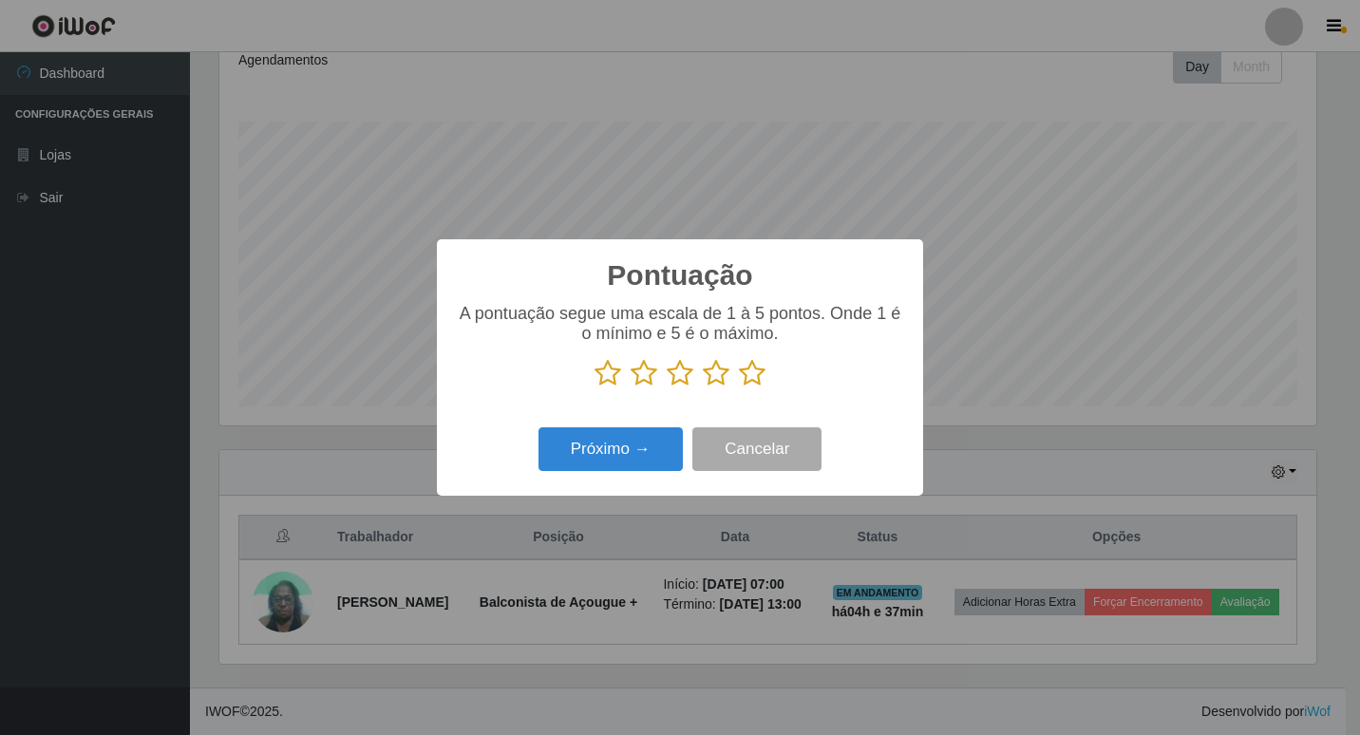
click at [712, 377] on icon at bounding box center [716, 373] width 27 height 28
click at [703, 388] on input "radio" at bounding box center [703, 388] width 0 height 0
click at [641, 446] on button "Próximo →" at bounding box center [611, 449] width 144 height 45
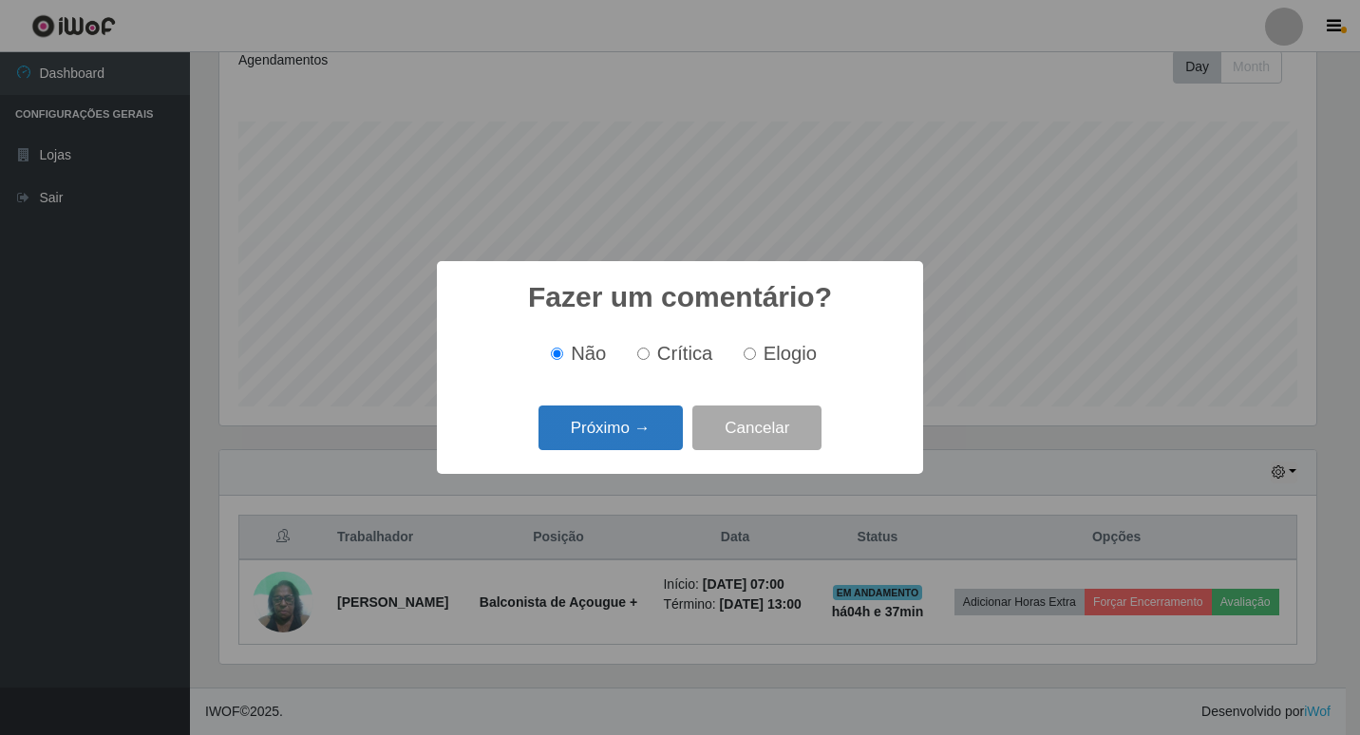
click at [643, 428] on button "Próximo →" at bounding box center [611, 428] width 144 height 45
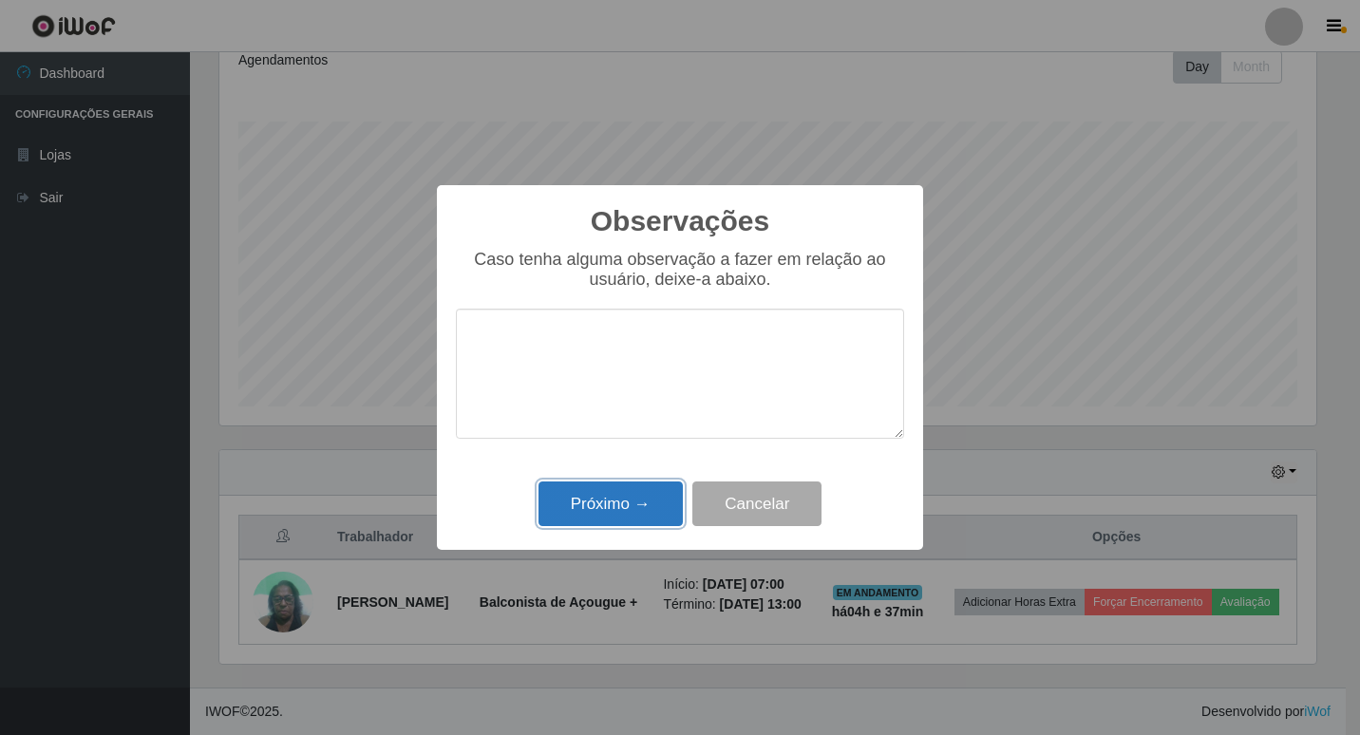
click at [640, 501] on button "Próximo →" at bounding box center [611, 504] width 144 height 45
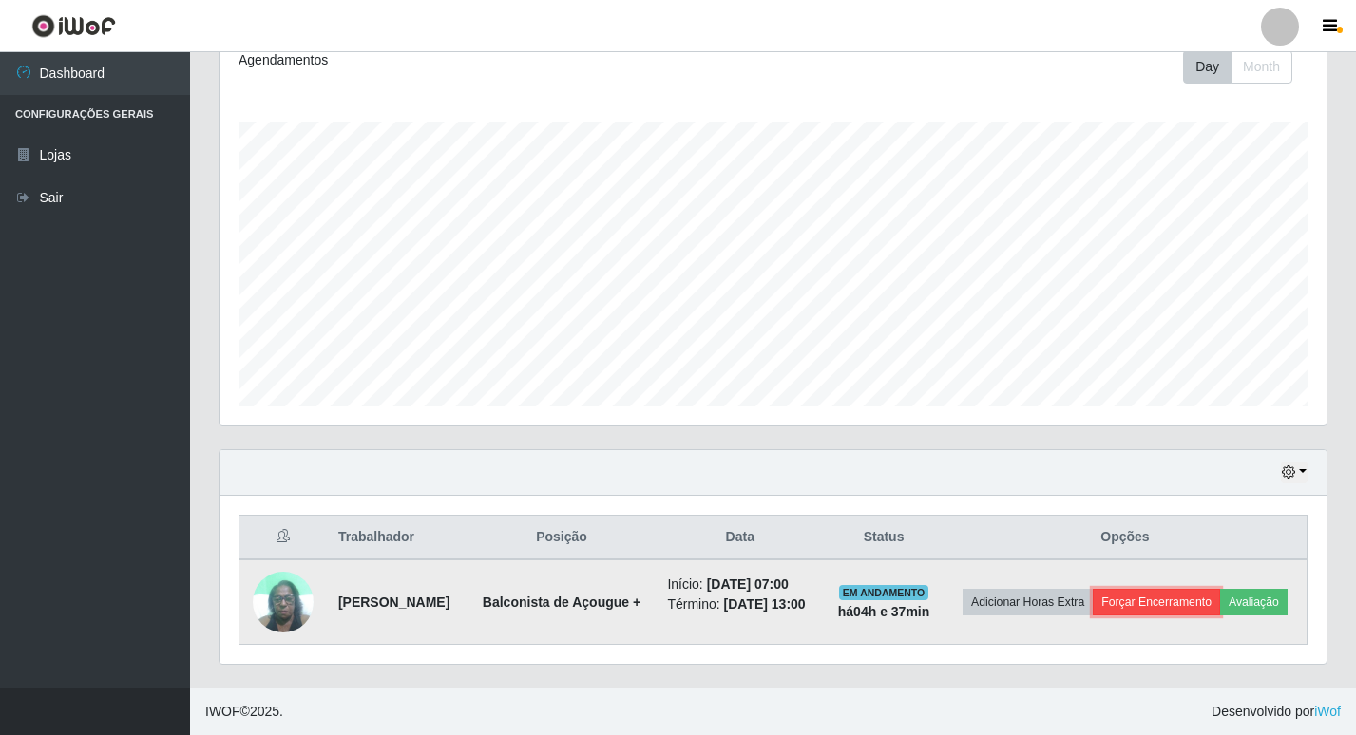
click at [1179, 589] on button "Forçar Encerramento" at bounding box center [1155, 602] width 127 height 27
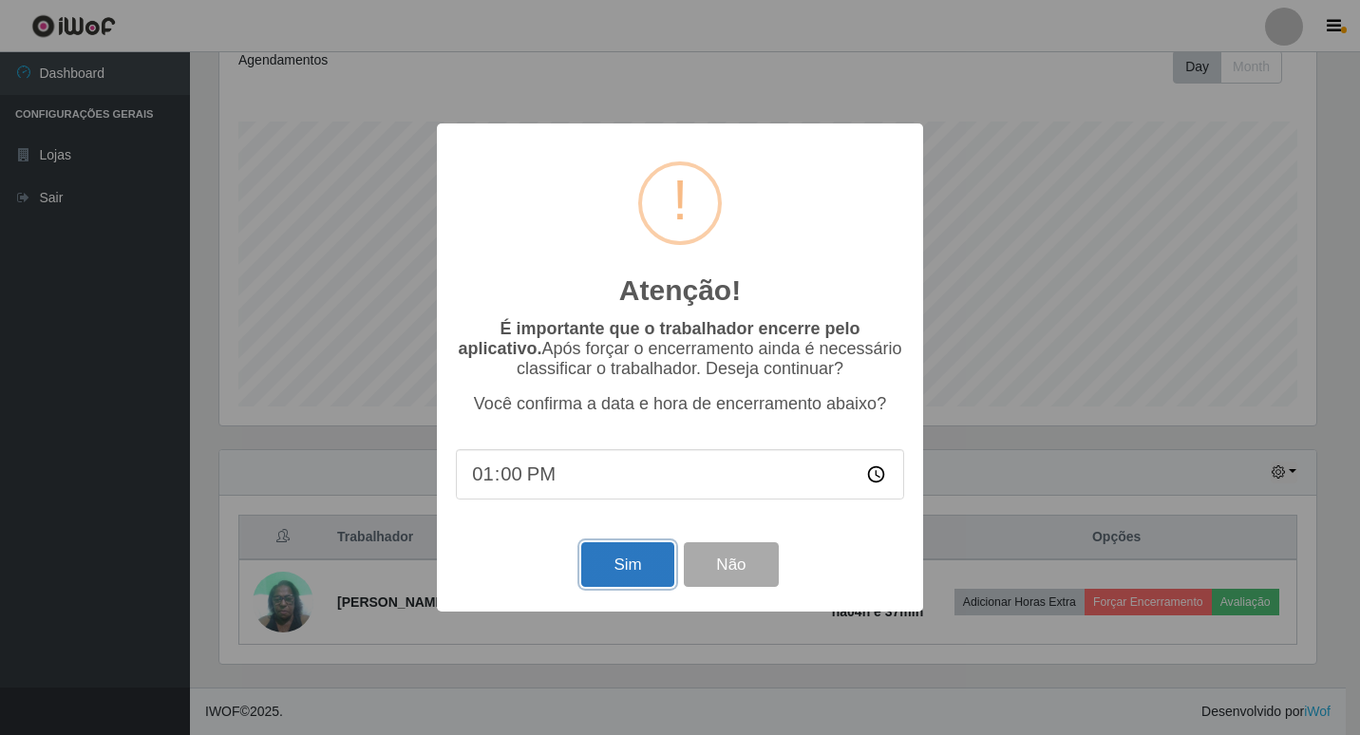
click at [615, 568] on button "Sim" at bounding box center [627, 564] width 92 height 45
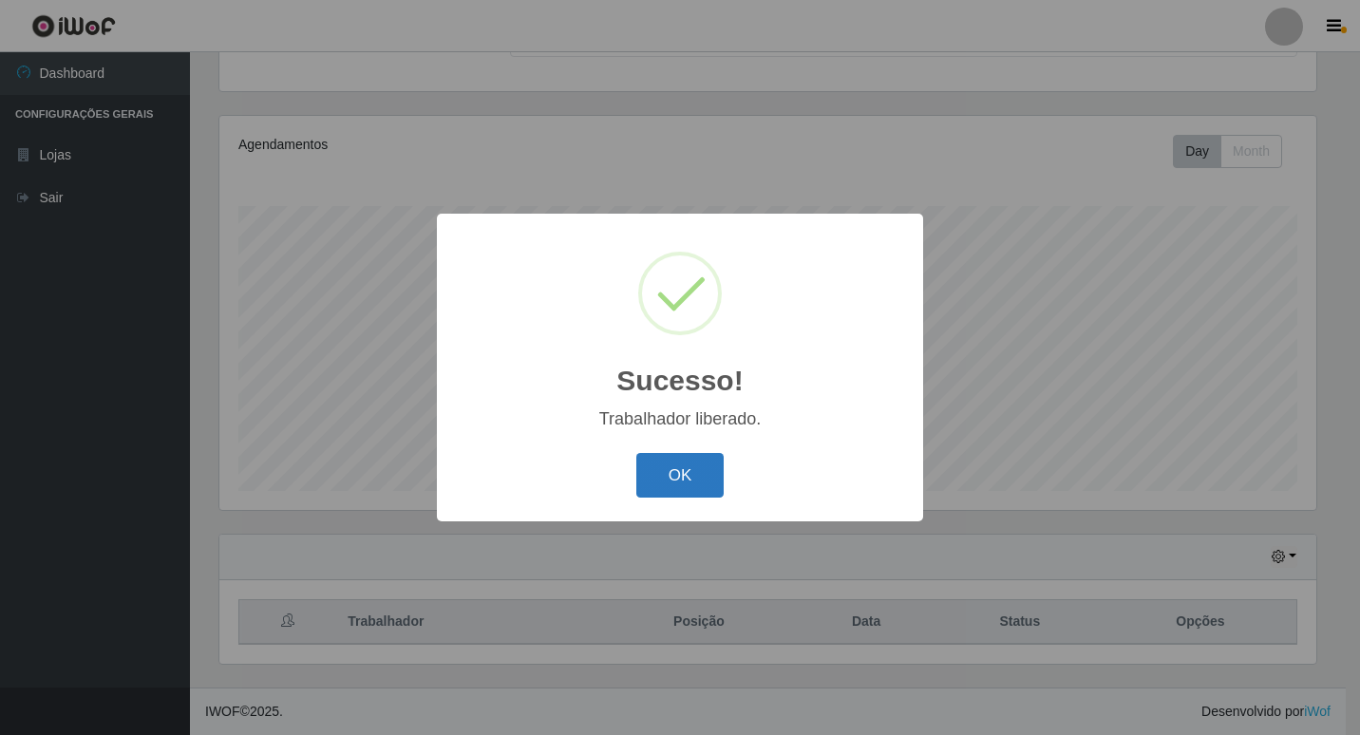
click at [668, 482] on button "OK" at bounding box center [680, 475] width 88 height 45
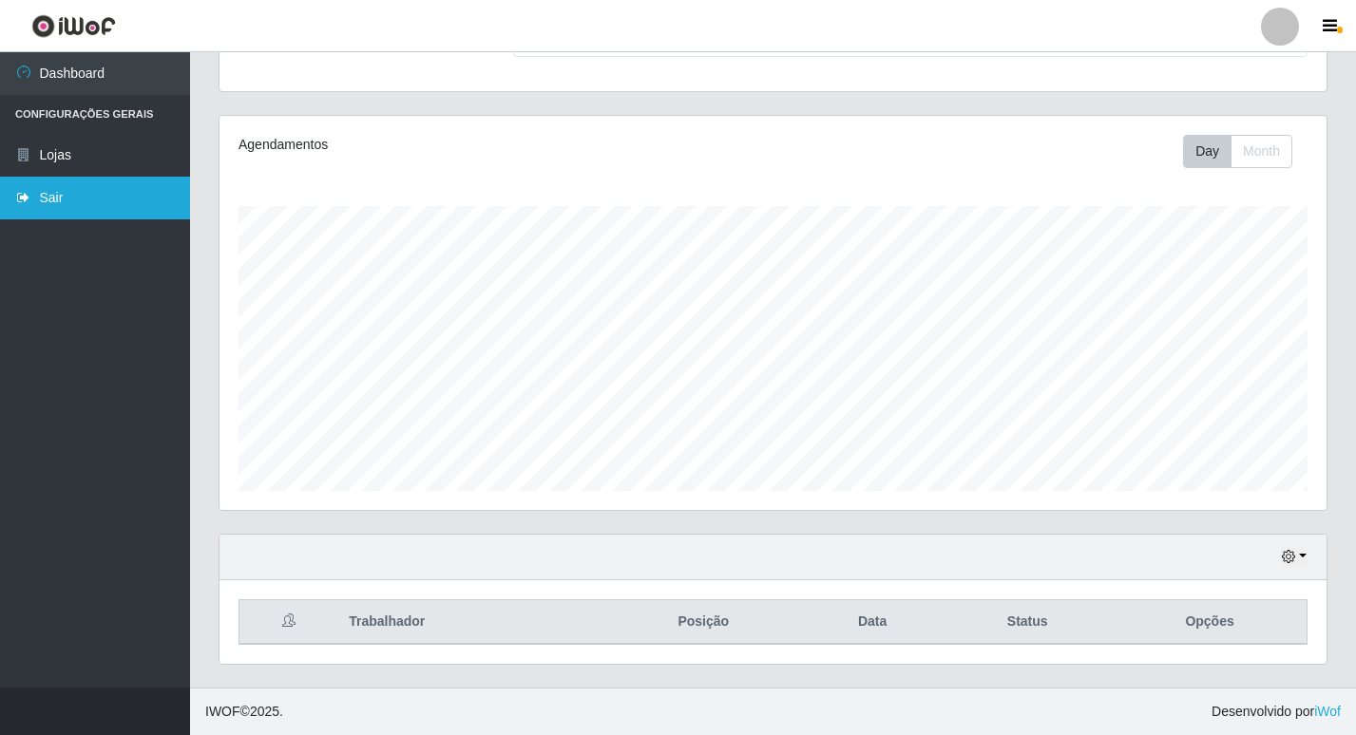
click at [54, 207] on link "Sair" at bounding box center [95, 198] width 190 height 43
